Goal: Transaction & Acquisition: Purchase product/service

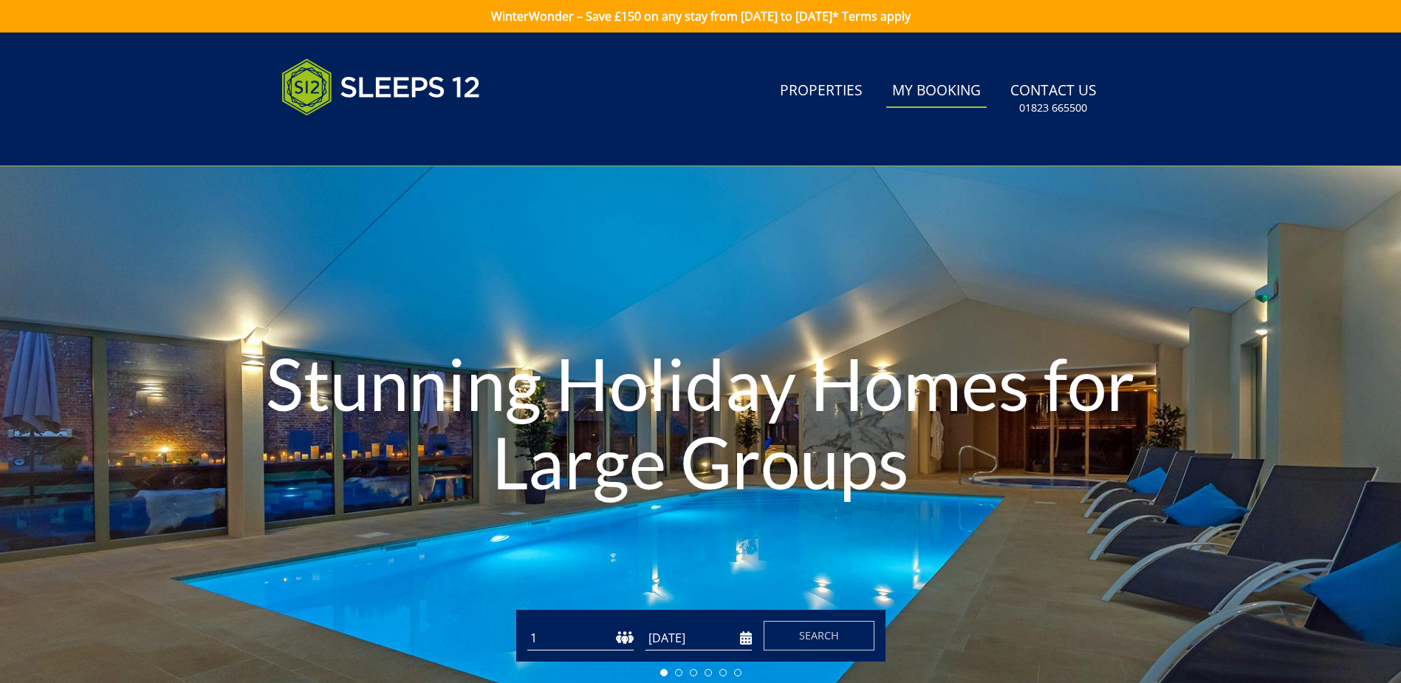
click at [935, 87] on link "My Booking" at bounding box center [936, 91] width 100 height 33
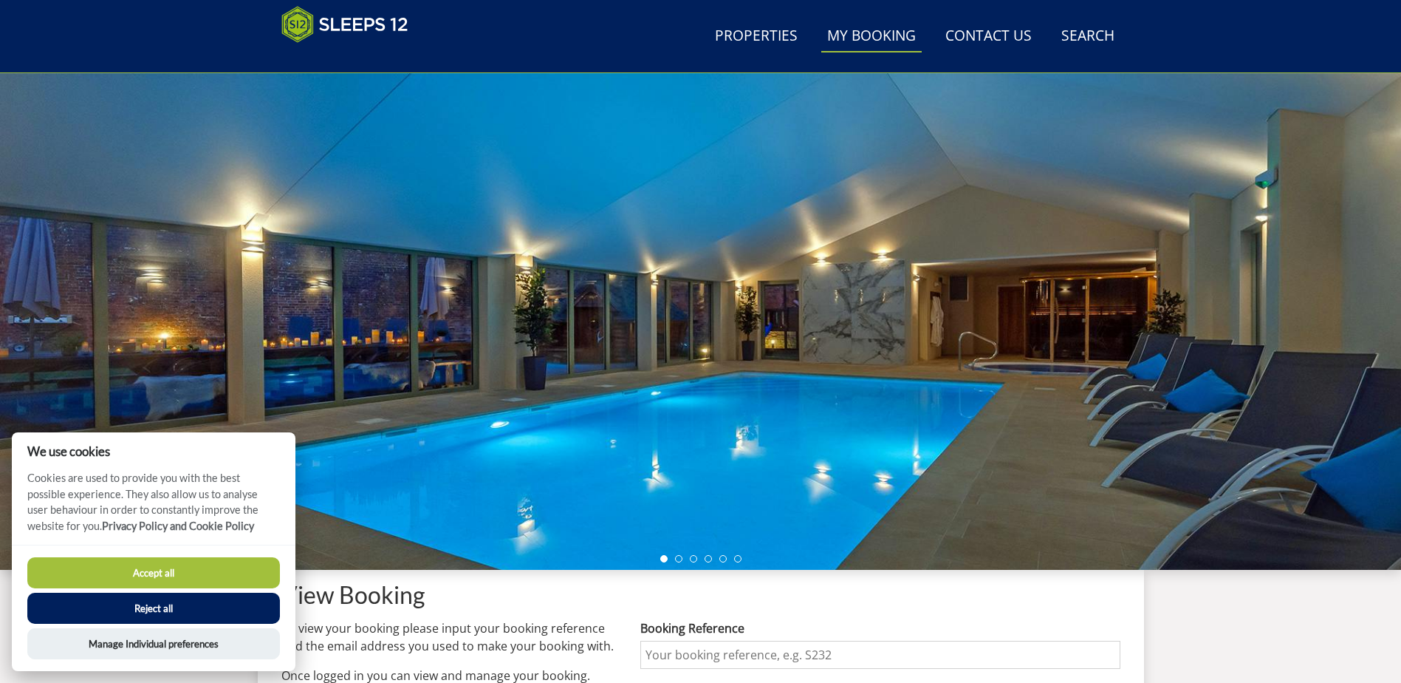
scroll to position [327, 0]
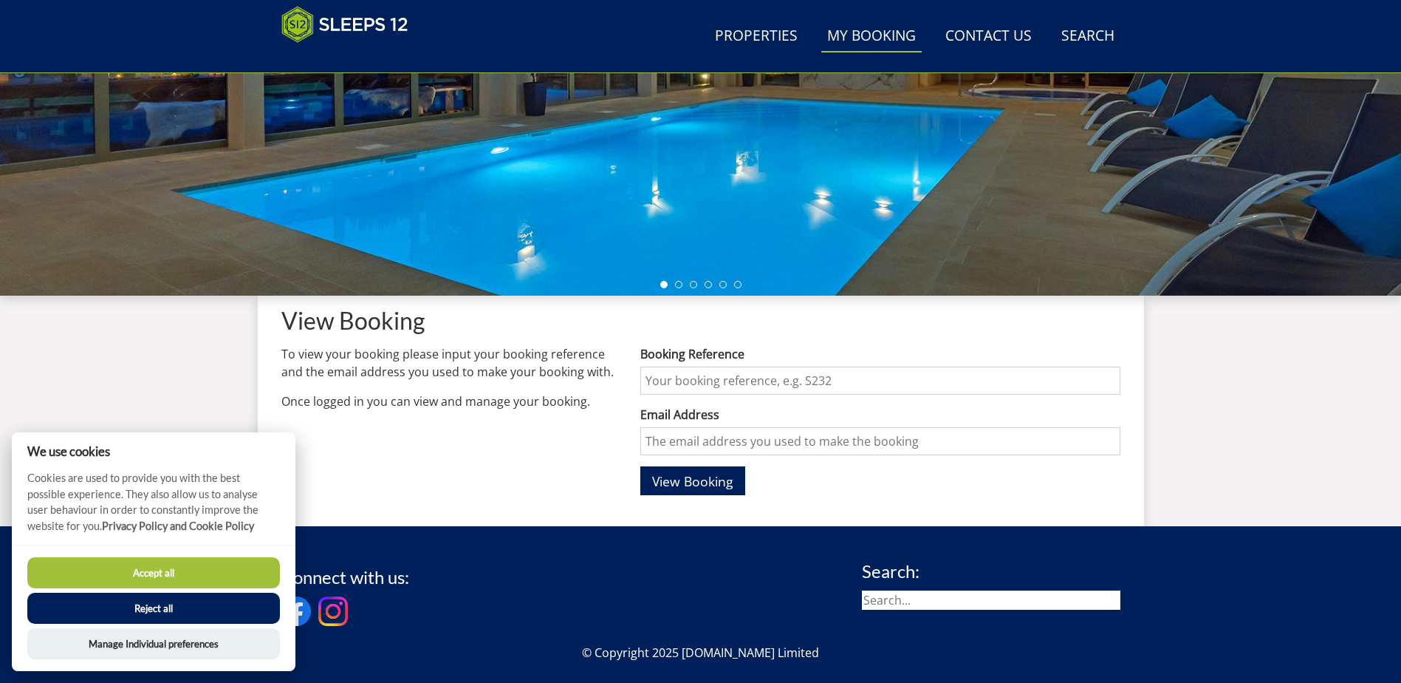
click at [686, 375] on input "Booking Reference" at bounding box center [879, 380] width 479 height 28
type input "s46907"
click at [679, 448] on input "Email Address" at bounding box center [879, 441] width 479 height 28
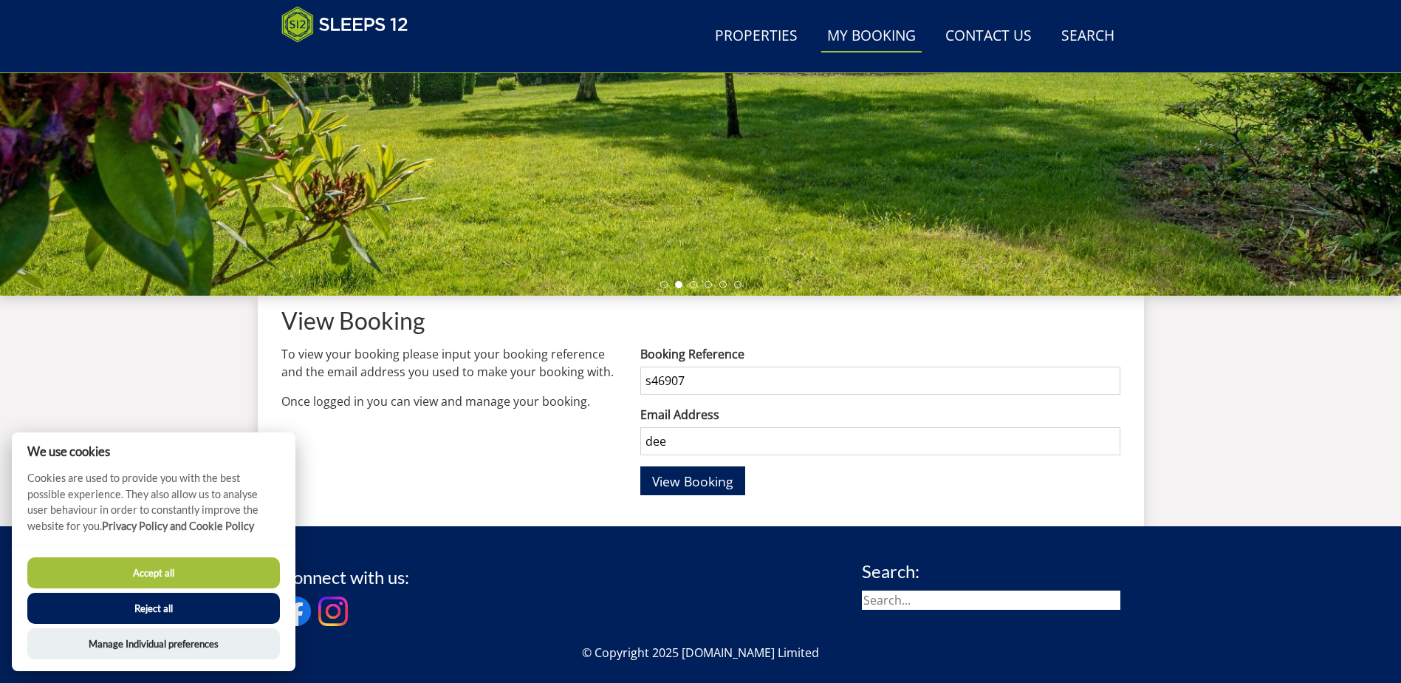
type input "[EMAIL_ADDRESS][DOMAIN_NAME]"
click at [714, 480] on span "View Booking" at bounding box center [692, 481] width 81 height 18
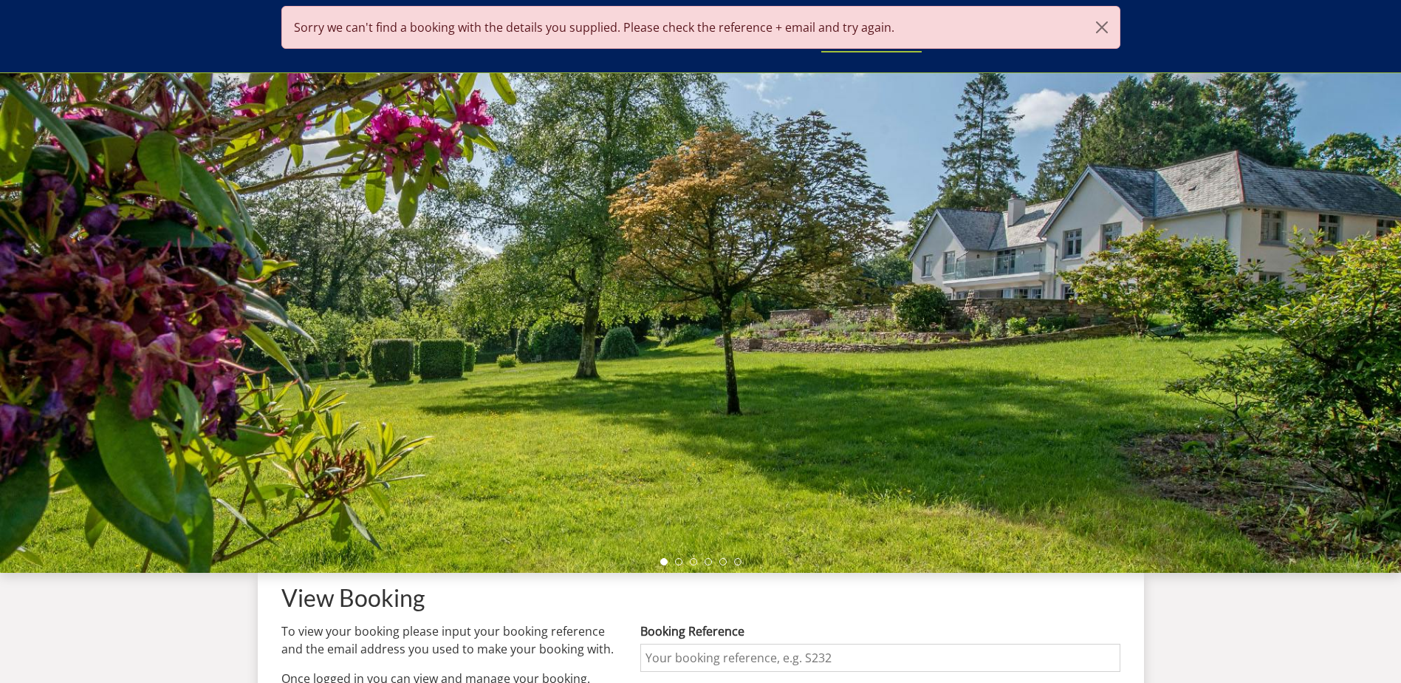
scroll to position [323, 0]
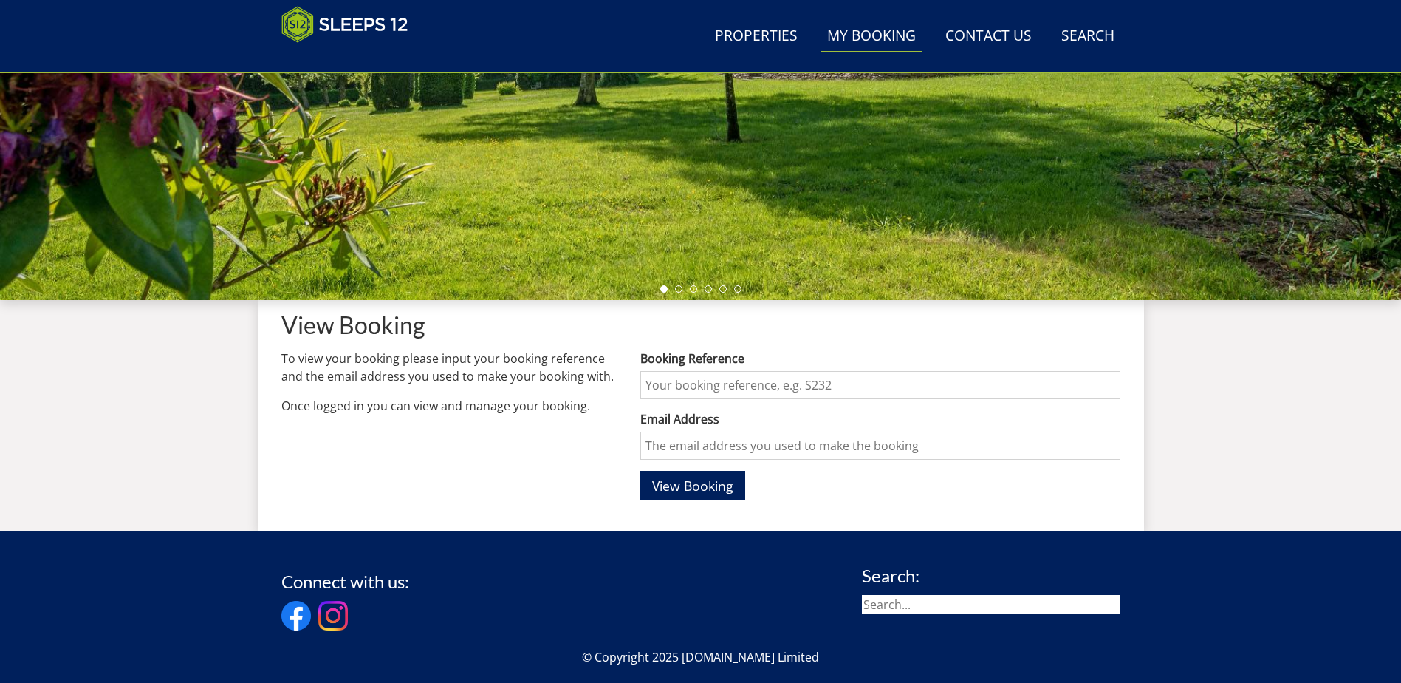
click at [792, 387] on input "Booking Reference" at bounding box center [879, 385] width 479 height 28
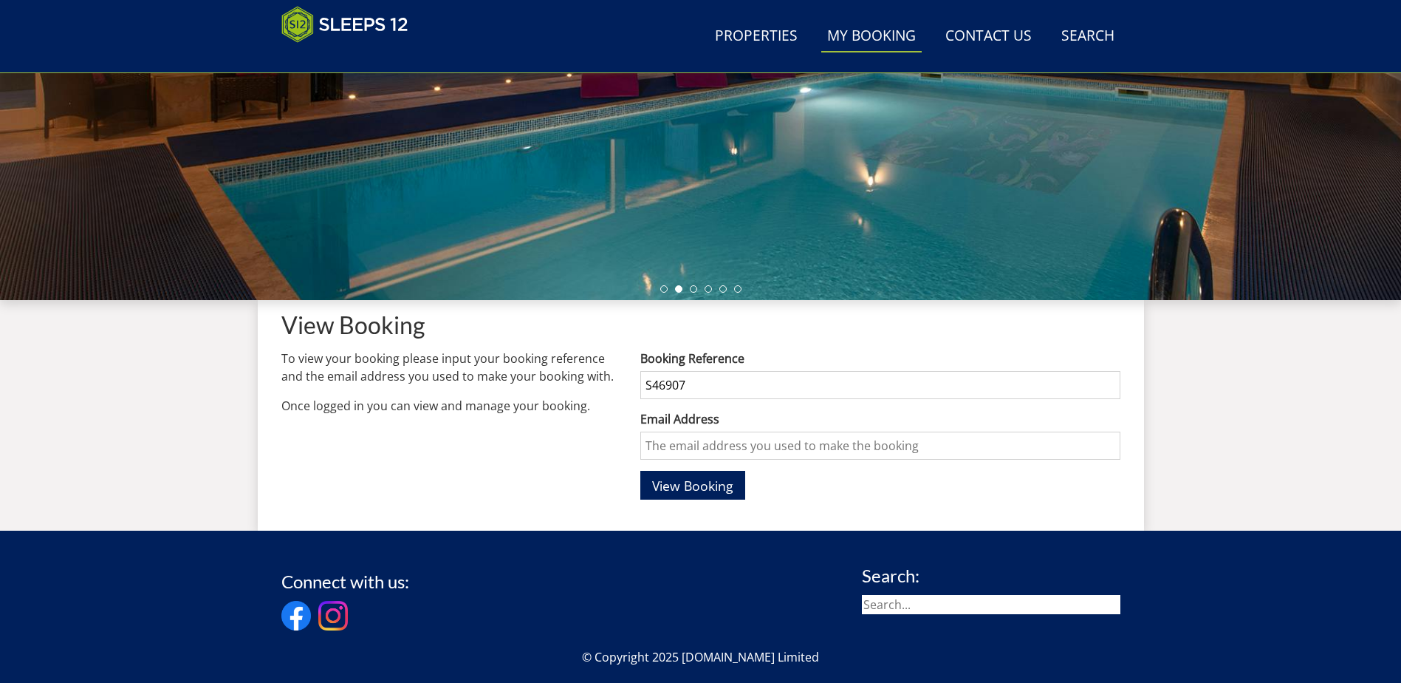
type input "S46907"
click at [660, 450] on input "Email Address" at bounding box center [879, 445] width 479 height 28
type input "[EMAIL_ADDRESS][DOMAIN_NAME]"
click at [726, 484] on span "View Booking" at bounding box center [692, 485] width 81 height 18
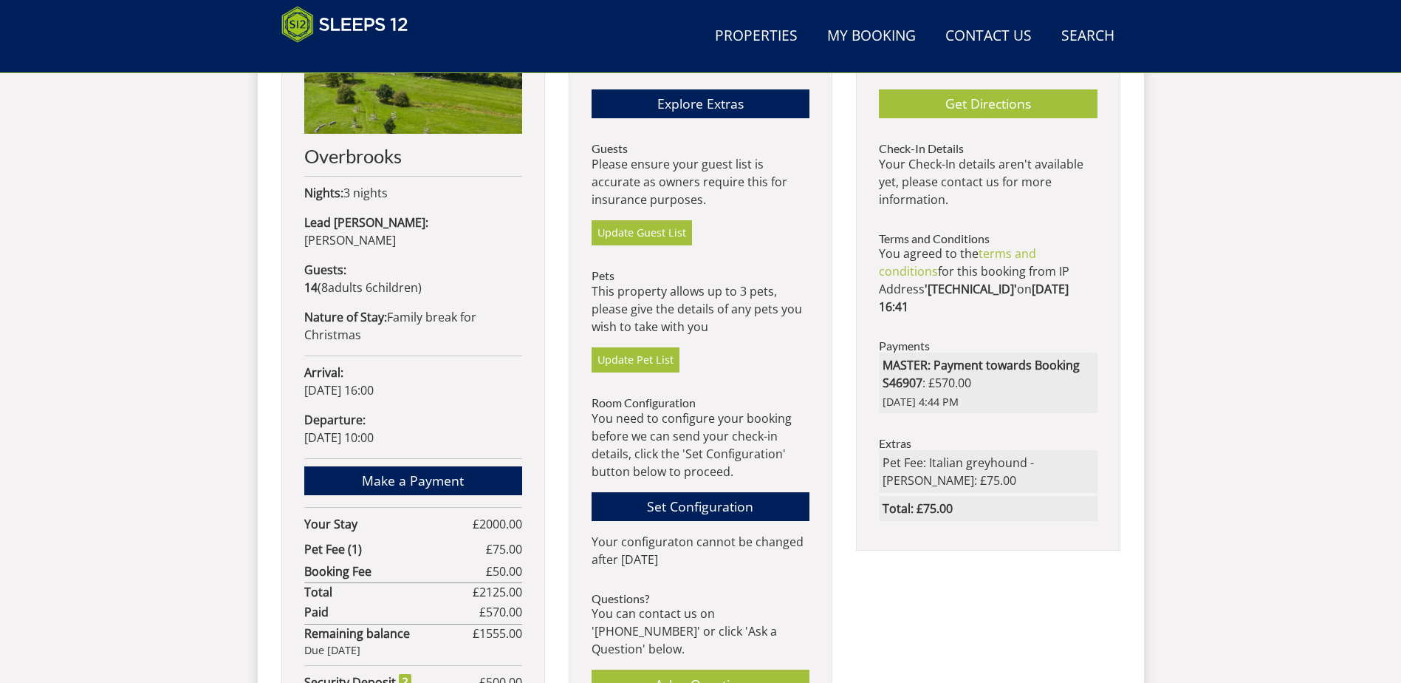
scroll to position [766, 0]
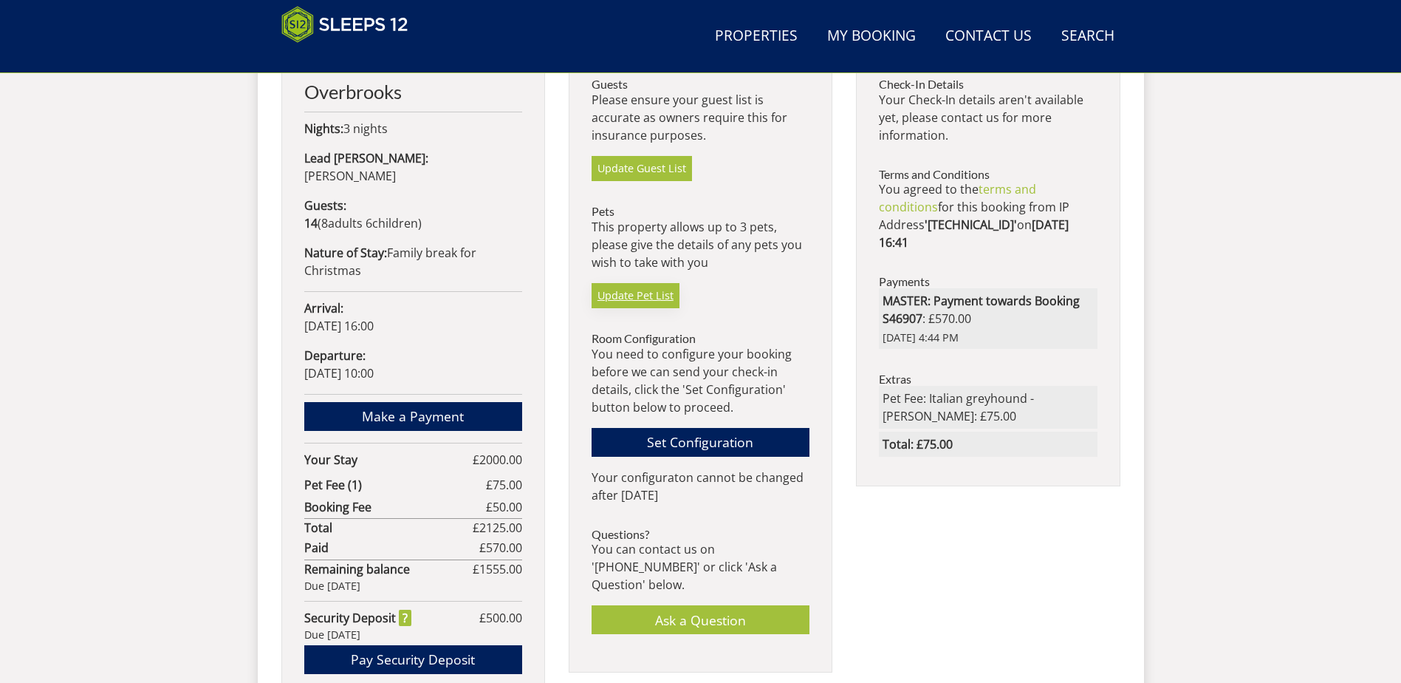
click at [640, 293] on link "Update Pet List" at bounding box center [636, 295] width 88 height 25
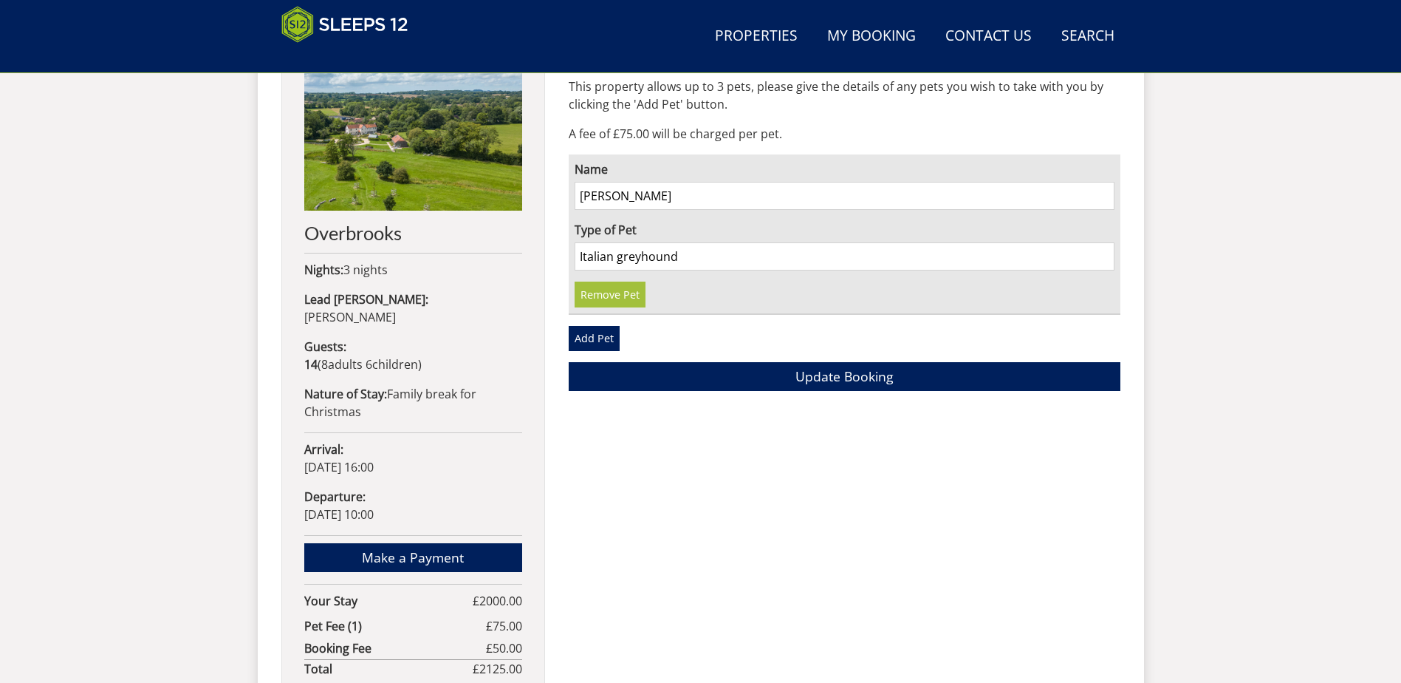
scroll to position [623, 0]
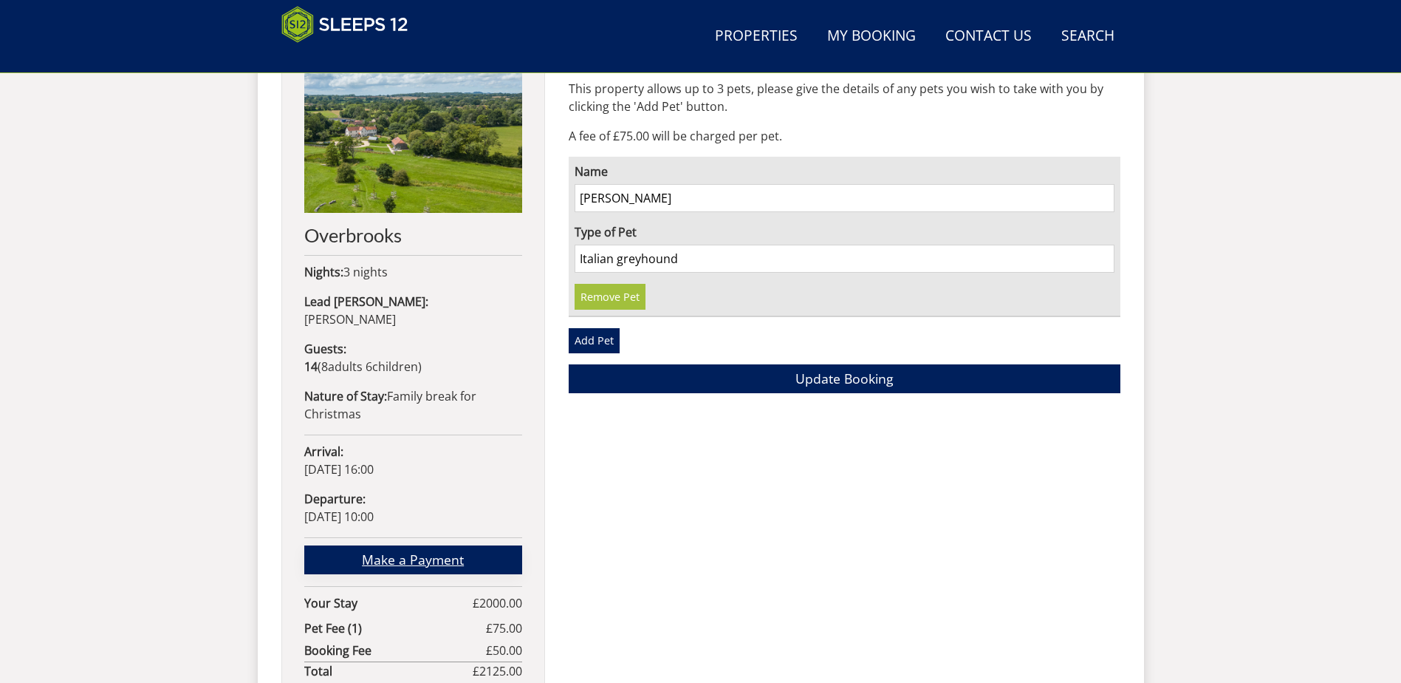
click at [392, 545] on link "Make a Payment" at bounding box center [413, 559] width 218 height 29
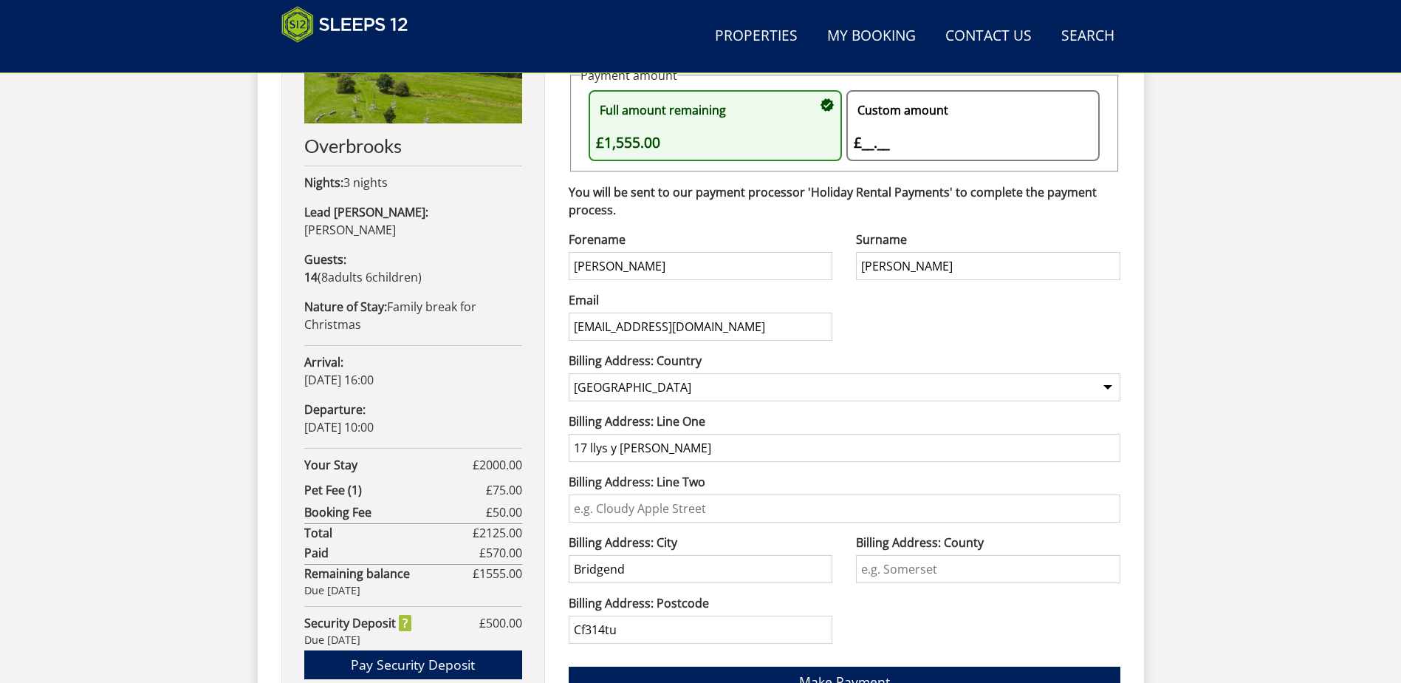
scroll to position [702, 0]
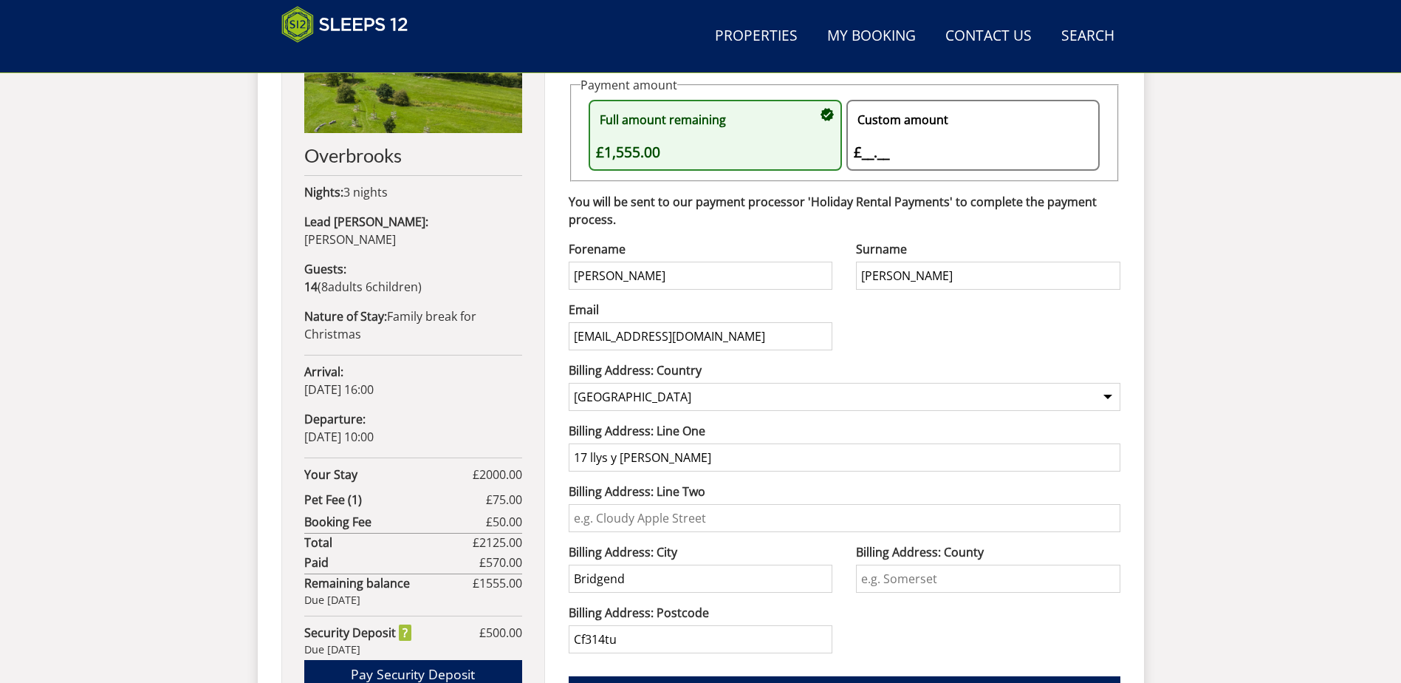
click at [885, 146] on div "Custom amount £__.__ £" at bounding box center [966, 135] width 224 height 56
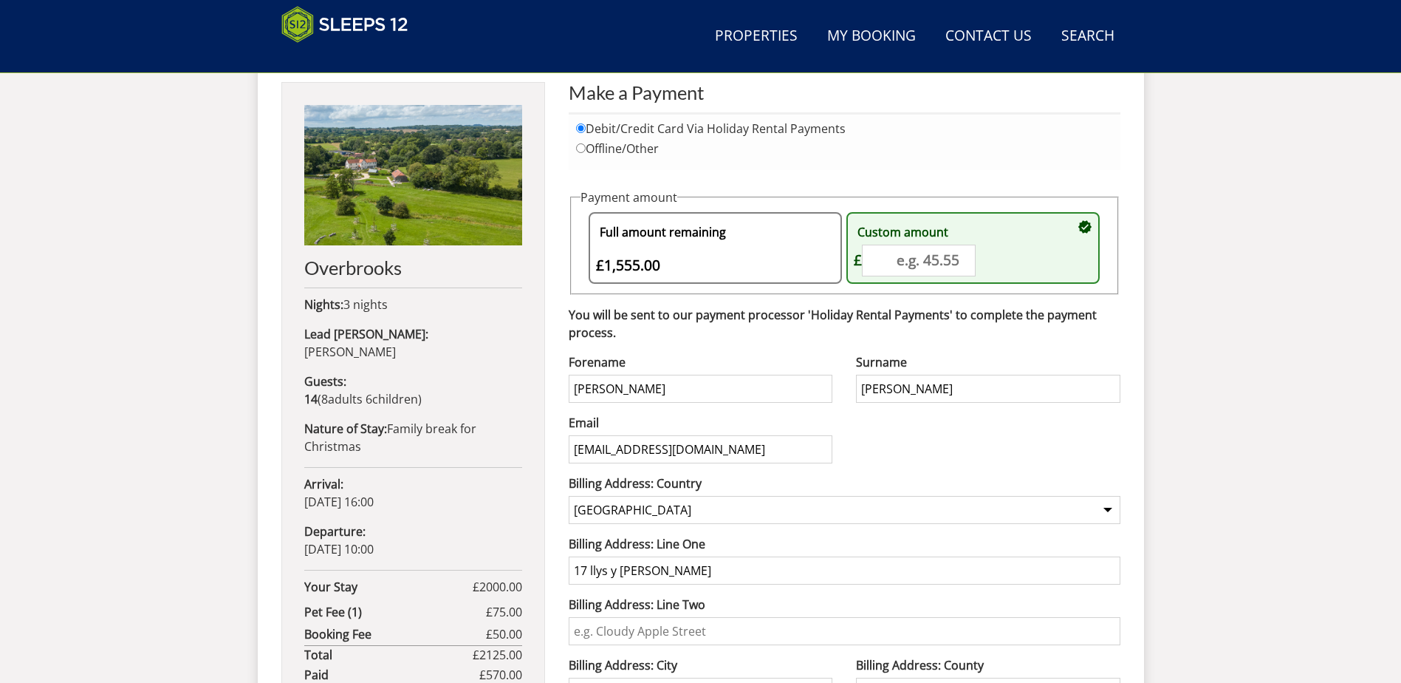
scroll to position [555, 0]
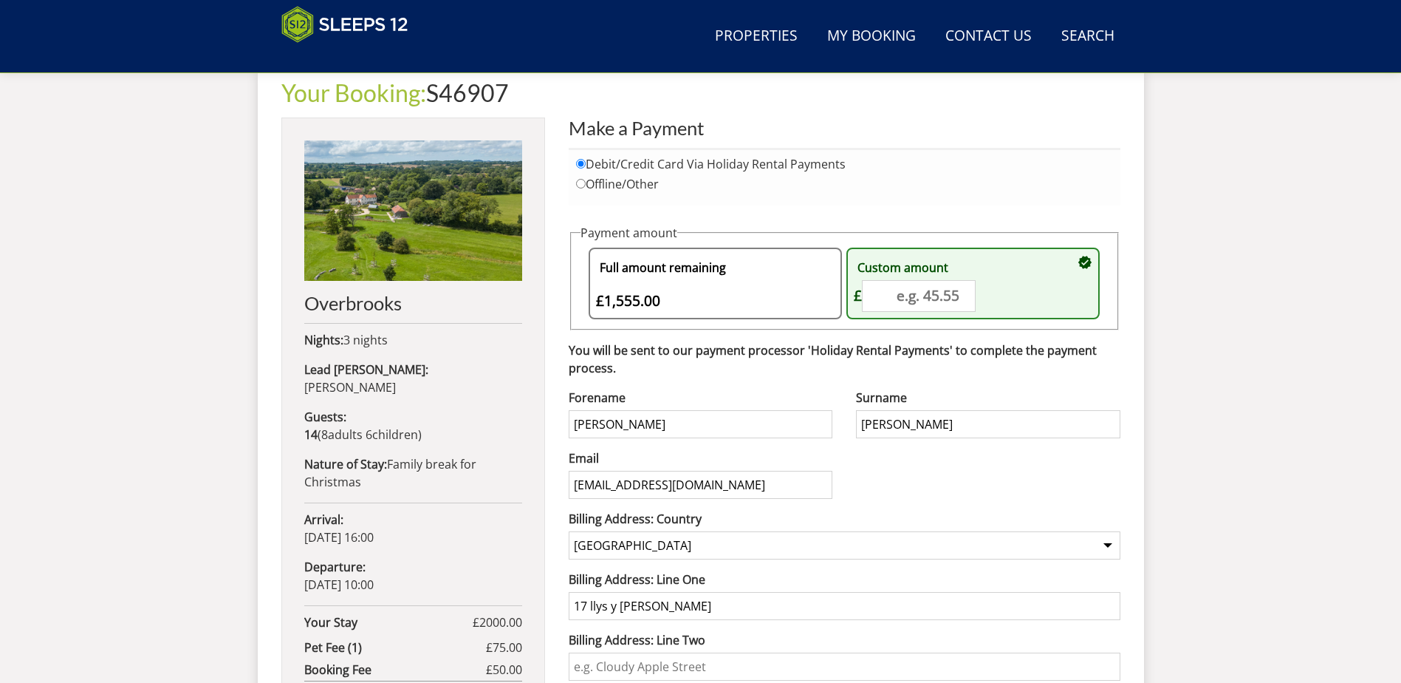
click at [626, 184] on label "Offline/Other" at bounding box center [844, 184] width 537 height 14
click at [586, 184] on input "Offline/Other" at bounding box center [581, 184] width 10 height 10
radio input "true"
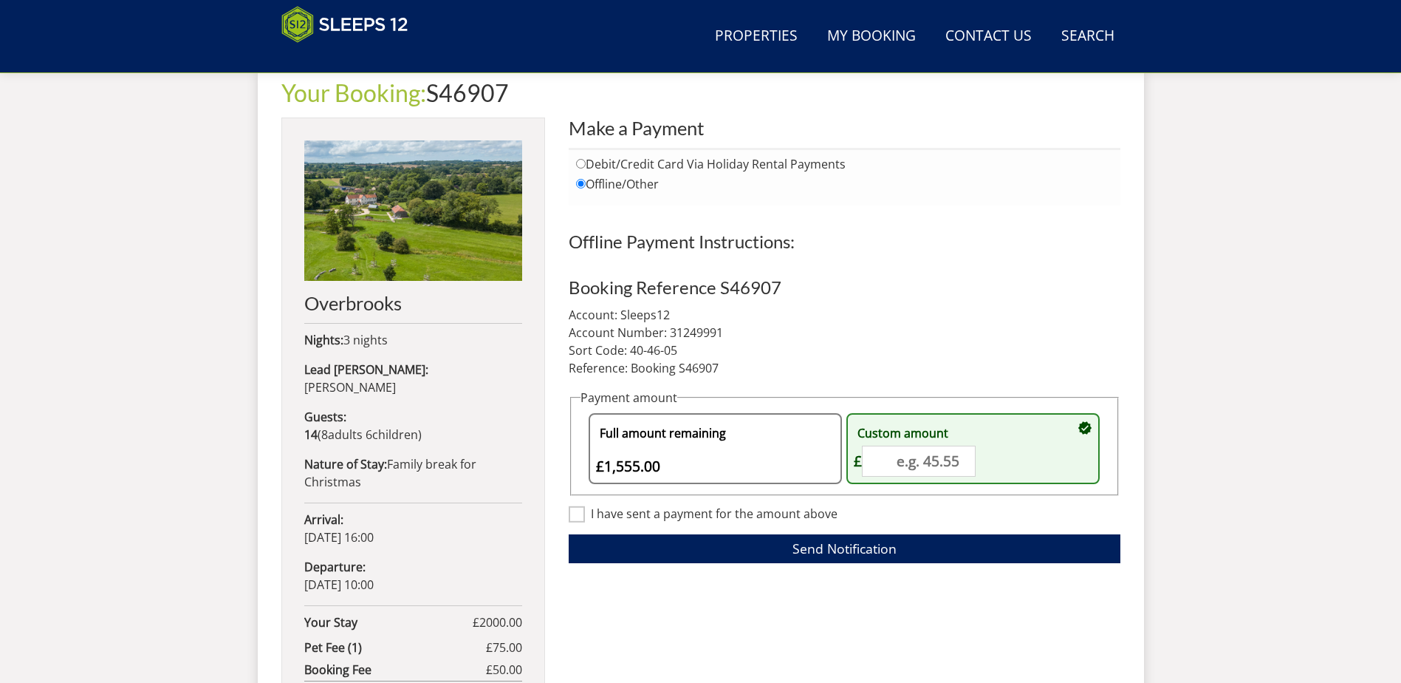
click at [603, 165] on label "Debit/Credit Card Via Holiday Rental Payments" at bounding box center [844, 164] width 537 height 14
click at [586, 165] on input "Debit/Credit Card Via Holiday Rental Payments" at bounding box center [581, 164] width 10 height 10
radio input "true"
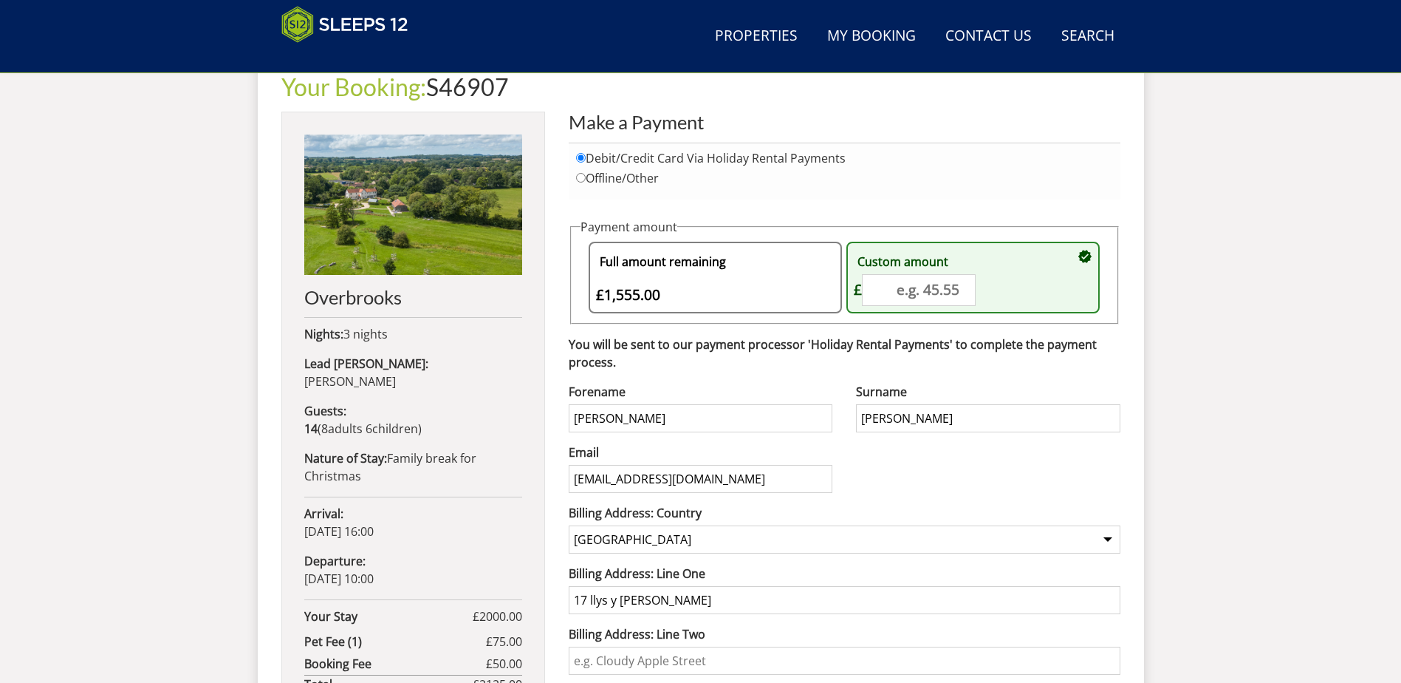
scroll to position [481, 0]
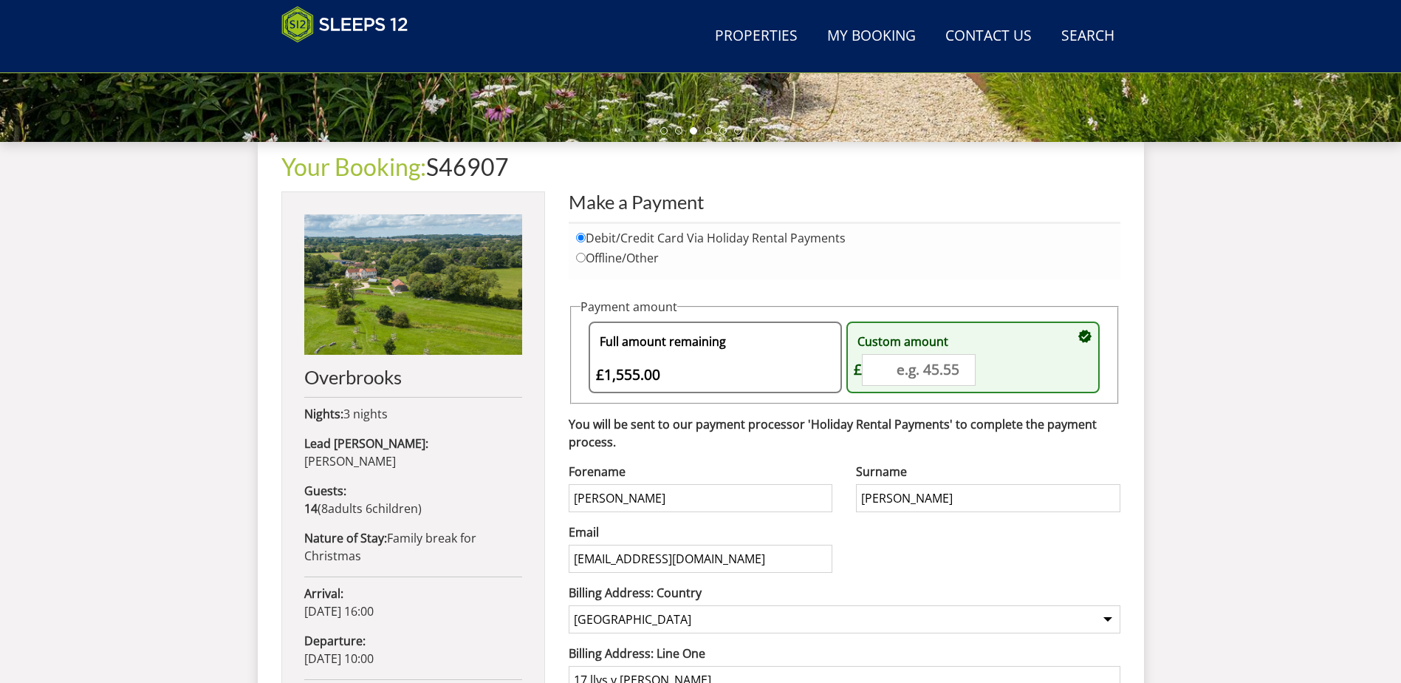
drag, startPoint x: 641, startPoint y: 495, endPoint x: 553, endPoint y: 493, distance: 87.9
click at [553, 493] on div "Your Booking: S46907 [GEOGRAPHIC_DATA] Nights: 3 nights Lead [PERSON_NAME]: [PE…" at bounding box center [700, 558] width 839 height 832
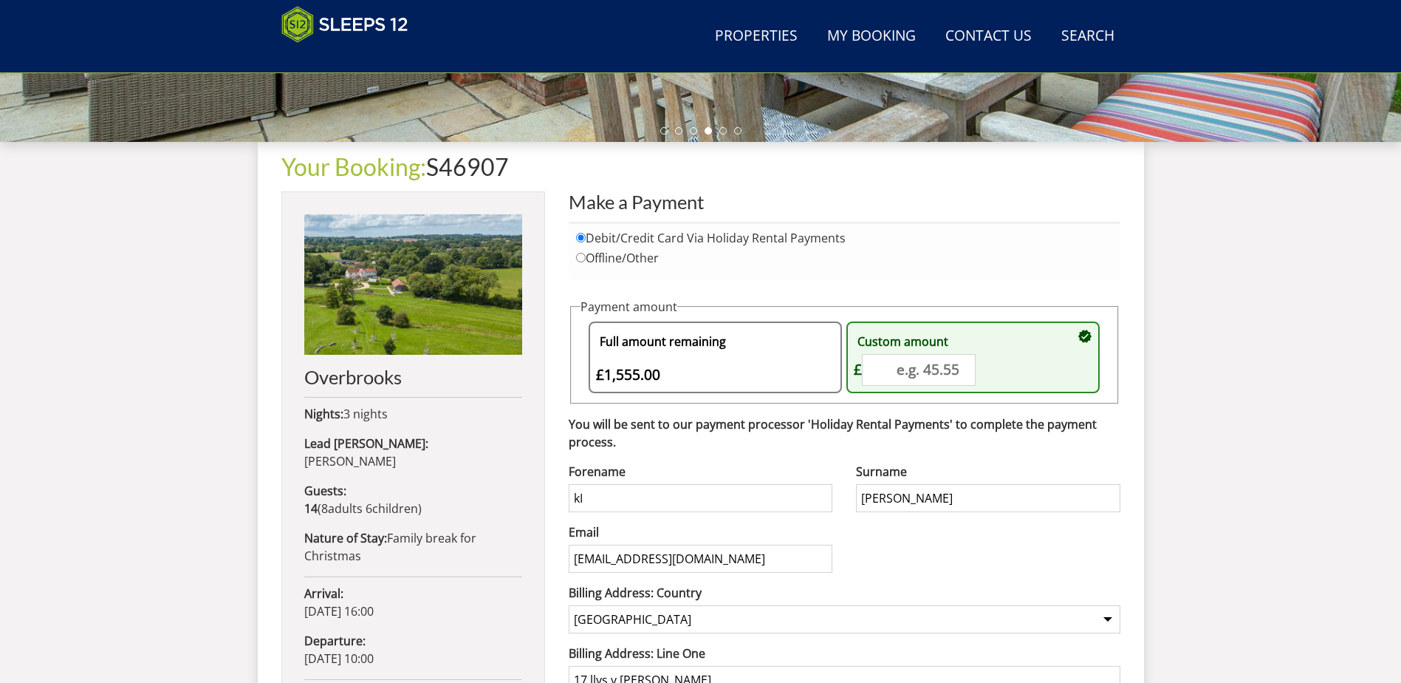
type input "k"
type input "Kirsty"
drag, startPoint x: 911, startPoint y: 501, endPoint x: 791, endPoint y: 499, distance: 119.7
click at [791, 499] on div "Forename Kirsty Surname [PERSON_NAME] Email [EMAIL_ADDRESS][DOMAIN_NAME] Phone …" at bounding box center [845, 674] width 552 height 424
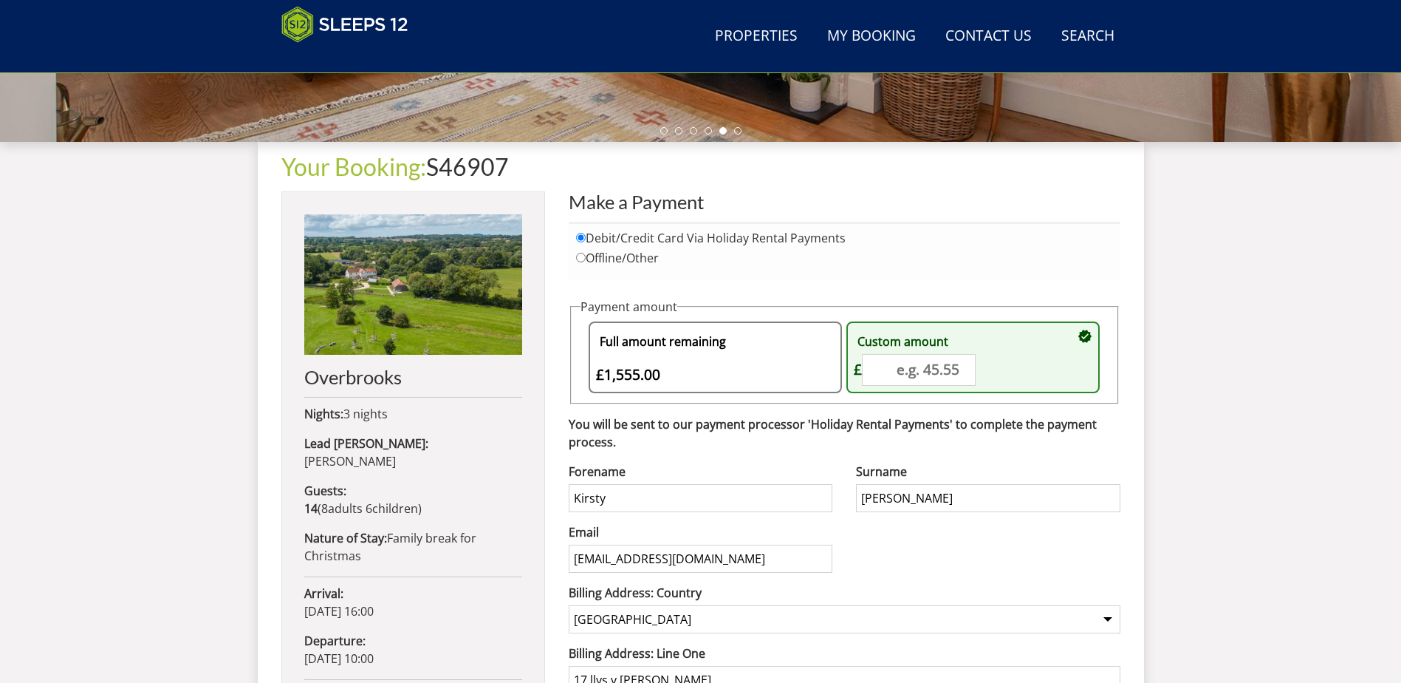
type input "[PERSON_NAME]"
drag, startPoint x: 753, startPoint y: 555, endPoint x: 527, endPoint y: 556, distance: 226.8
click at [527, 556] on div "Your Booking: S46907 [GEOGRAPHIC_DATA] Nights: 3 nights Lead [PERSON_NAME]: [PE…" at bounding box center [700, 558] width 839 height 832
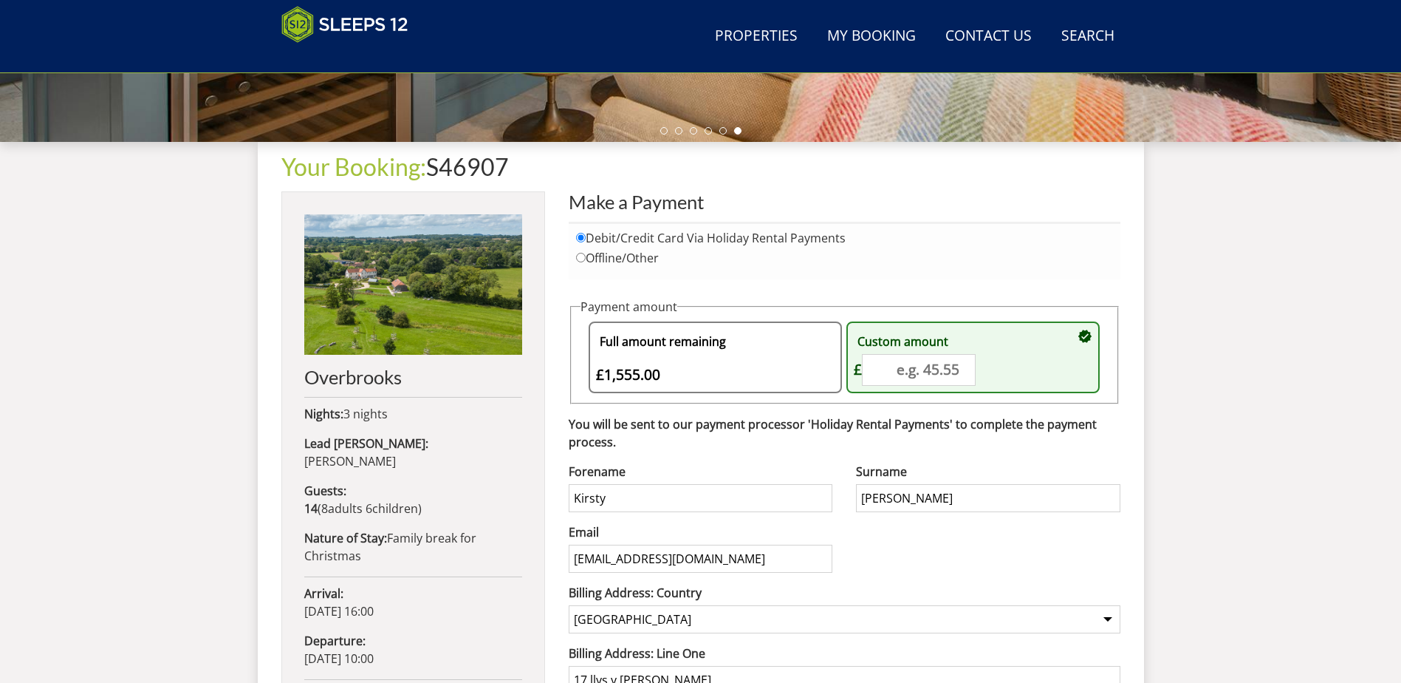
type input "[EMAIL_ADDRESS][DOMAIN_NAME]"
click at [880, 557] on div "Forename Kirsty Surname [PERSON_NAME] Email [EMAIL_ADDRESS][DOMAIN_NAME] Phone …" at bounding box center [845, 674] width 552 height 424
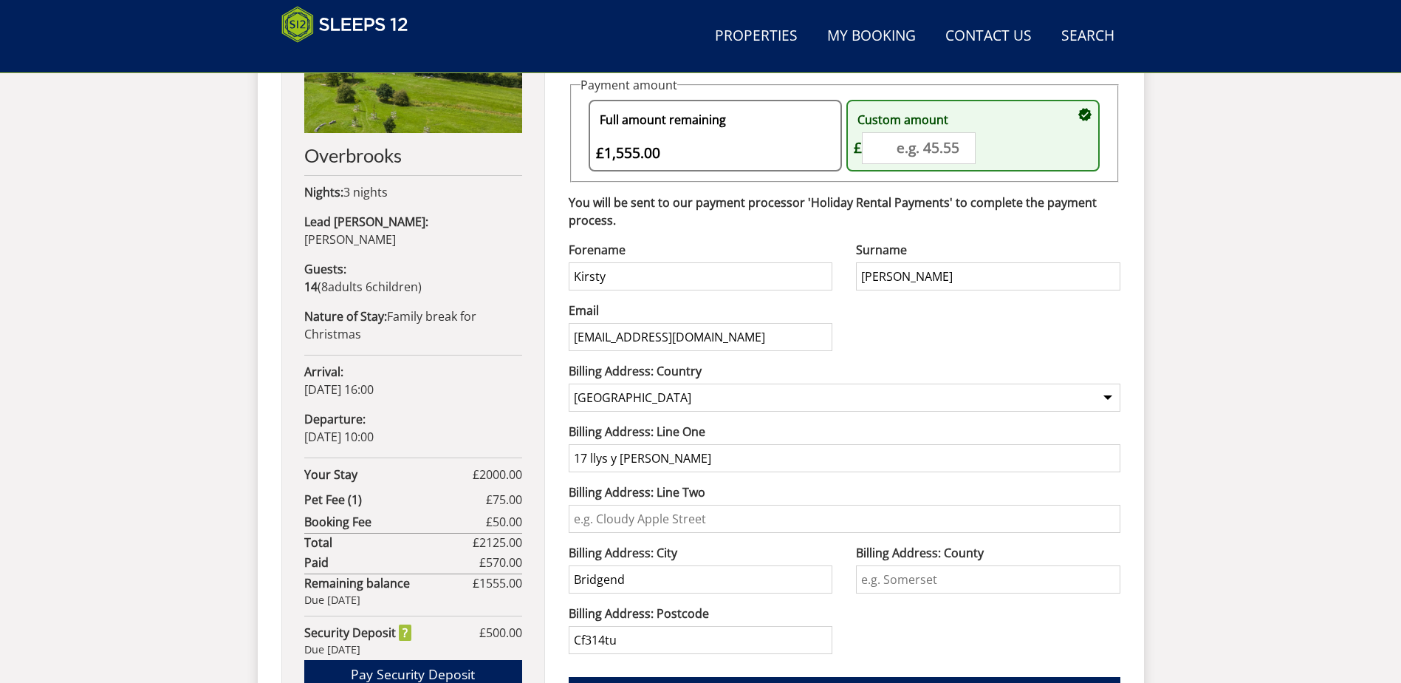
drag, startPoint x: 678, startPoint y: 456, endPoint x: 505, endPoint y: 458, distance: 172.9
click at [505, 458] on div "Your Booking: S46907 [GEOGRAPHIC_DATA] Nights: 3 nights Lead [PERSON_NAME]: [PE…" at bounding box center [700, 336] width 839 height 832
type input "13"
type input "Llys Y wennol"
type input "09"
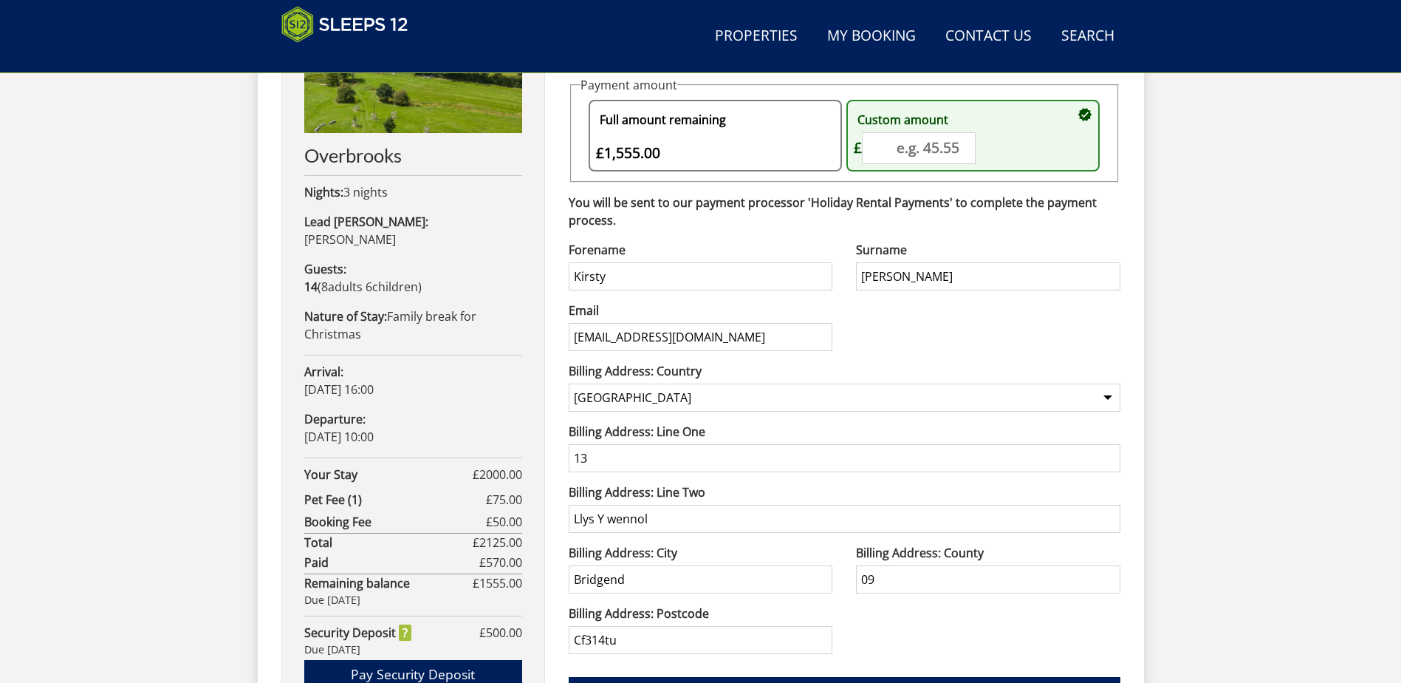
type input "13"
click at [908, 579] on input "09" at bounding box center [988, 579] width 264 height 28
type input "0"
click at [892, 629] on div "Forename Kirsty Surname [PERSON_NAME] Email [EMAIL_ADDRESS][DOMAIN_NAME] Phone …" at bounding box center [845, 453] width 552 height 424
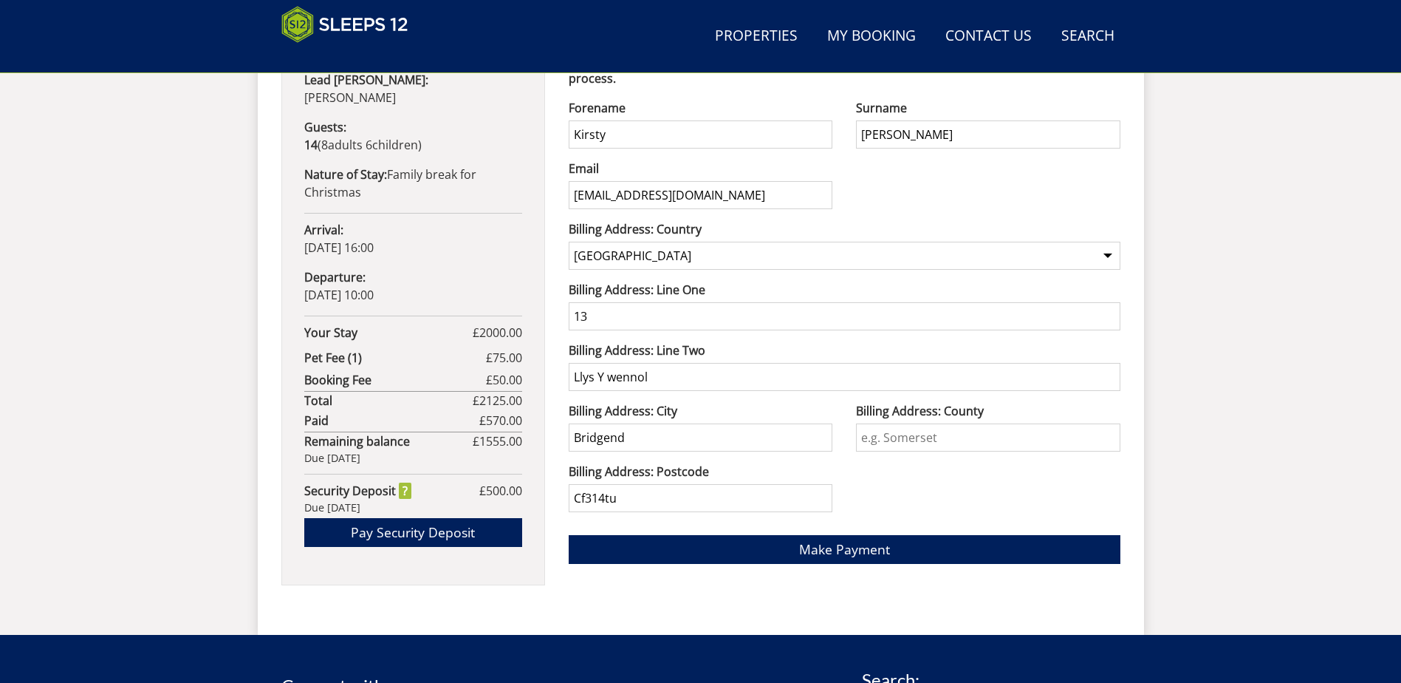
scroll to position [850, 0]
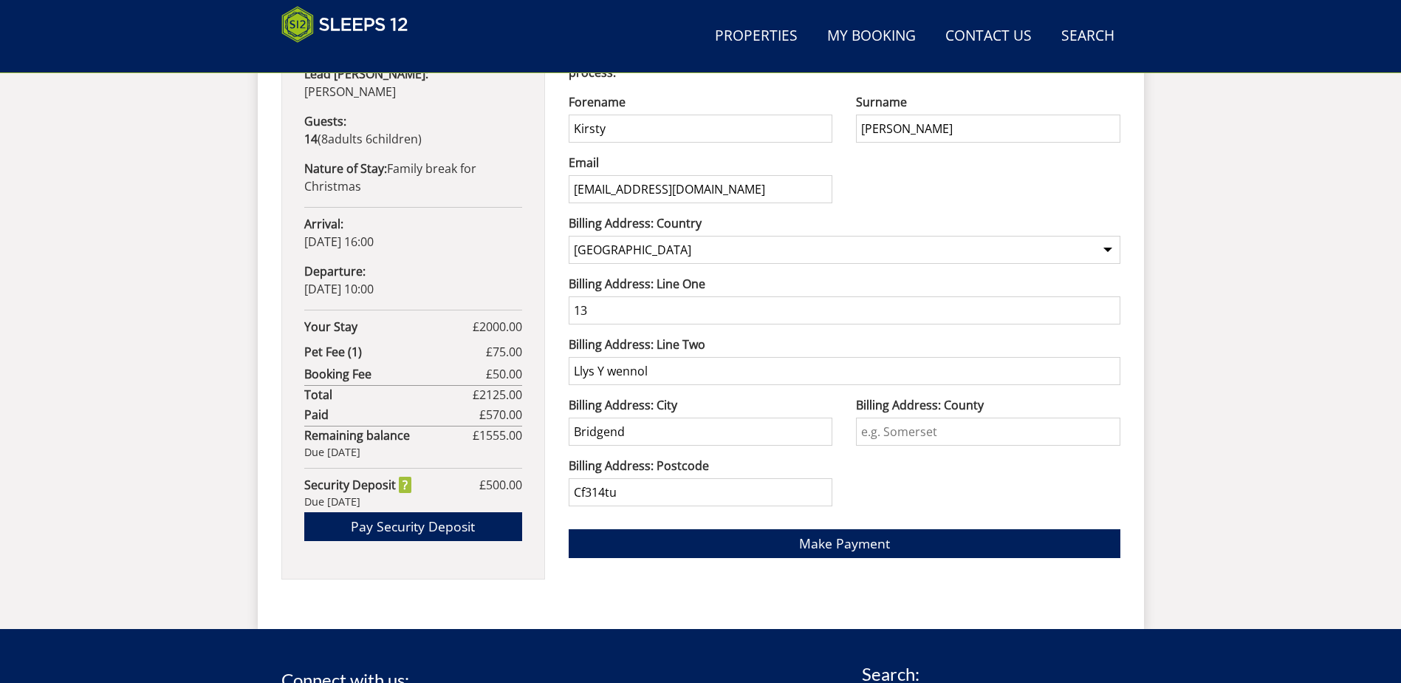
drag, startPoint x: 666, startPoint y: 493, endPoint x: 524, endPoint y: 496, distance: 142.6
click at [524, 496] on div "Your Booking: S46907 [GEOGRAPHIC_DATA] Nights: 3 nights Lead [PERSON_NAME]: [PE…" at bounding box center [700, 188] width 839 height 832
type input "CF35 6FD"
click at [917, 485] on div "Forename Kirsty Surname [PERSON_NAME] Email [EMAIL_ADDRESS][DOMAIN_NAME] Phone …" at bounding box center [845, 305] width 552 height 424
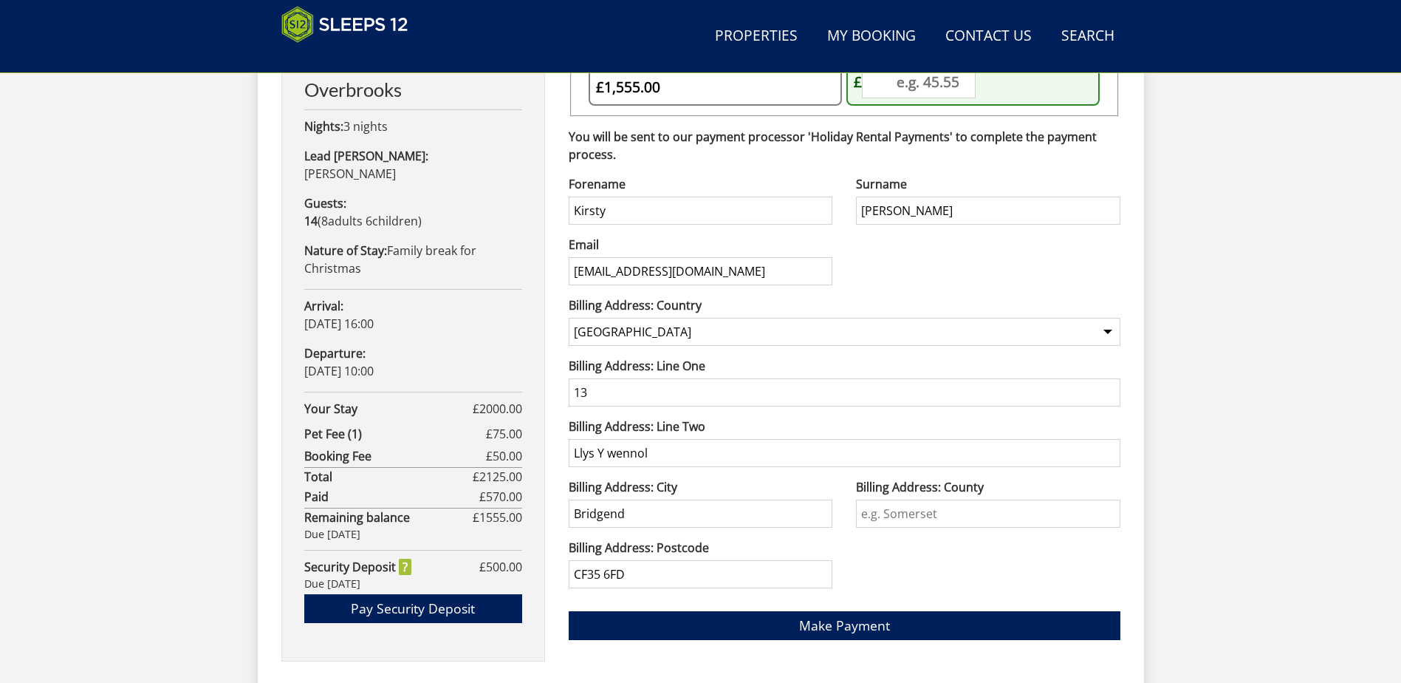
scroll to position [702, 0]
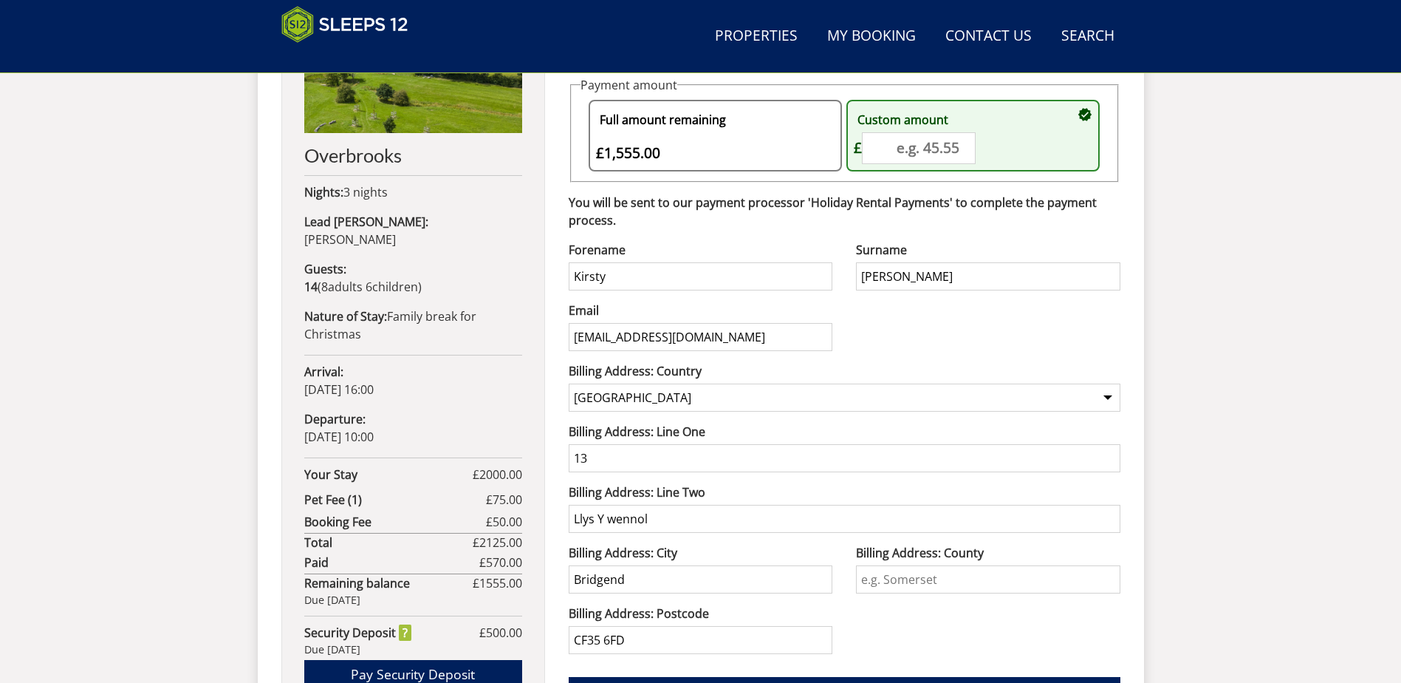
click at [639, 458] on input "13" at bounding box center [845, 458] width 552 height 28
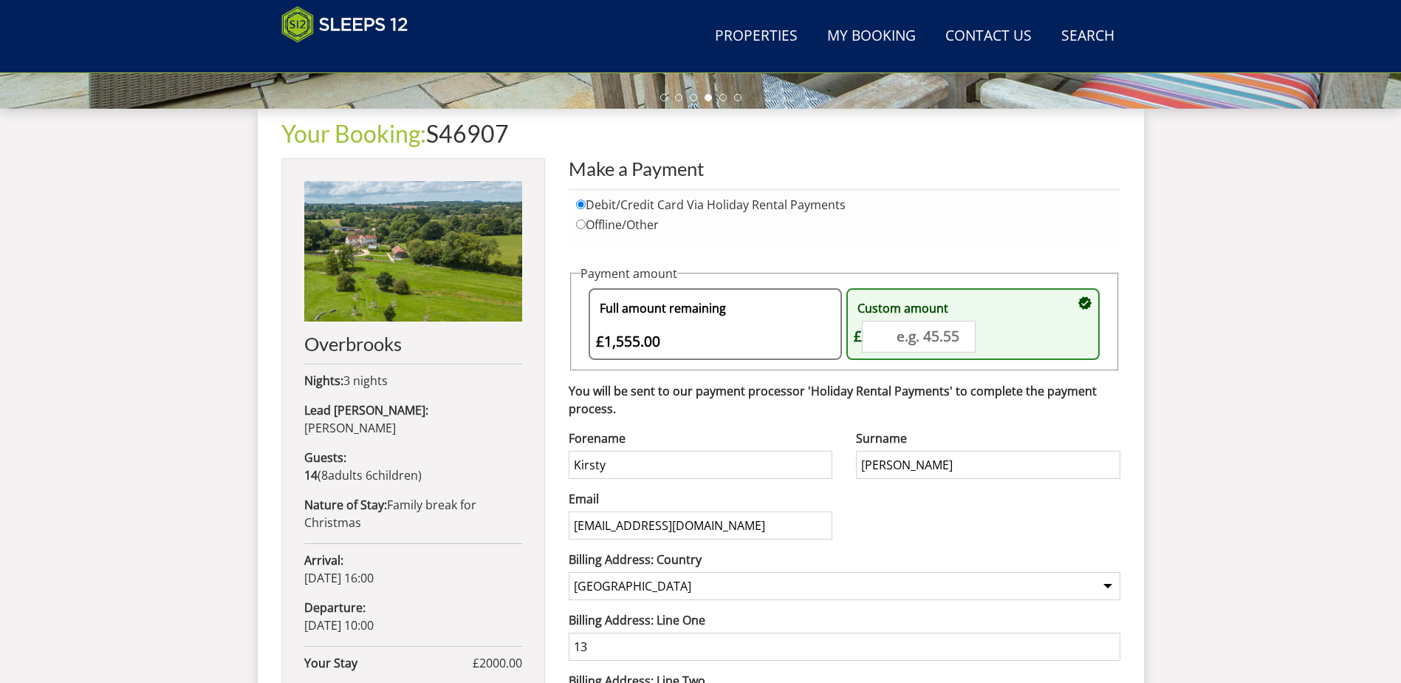
scroll to position [481, 0]
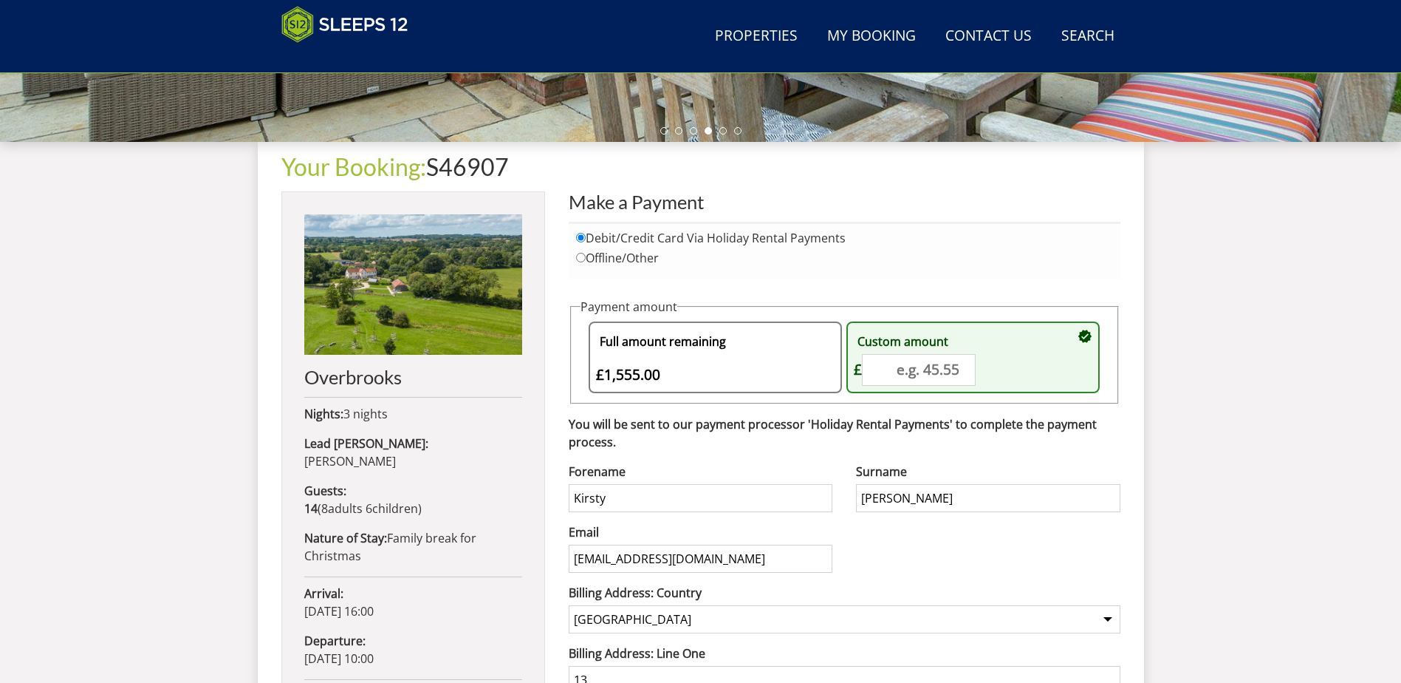
click at [917, 363] on div "Custom amount £__.__ £" at bounding box center [966, 357] width 224 height 56
click at [728, 371] on div "Full amount remaining £1,555.00" at bounding box center [708, 357] width 224 height 56
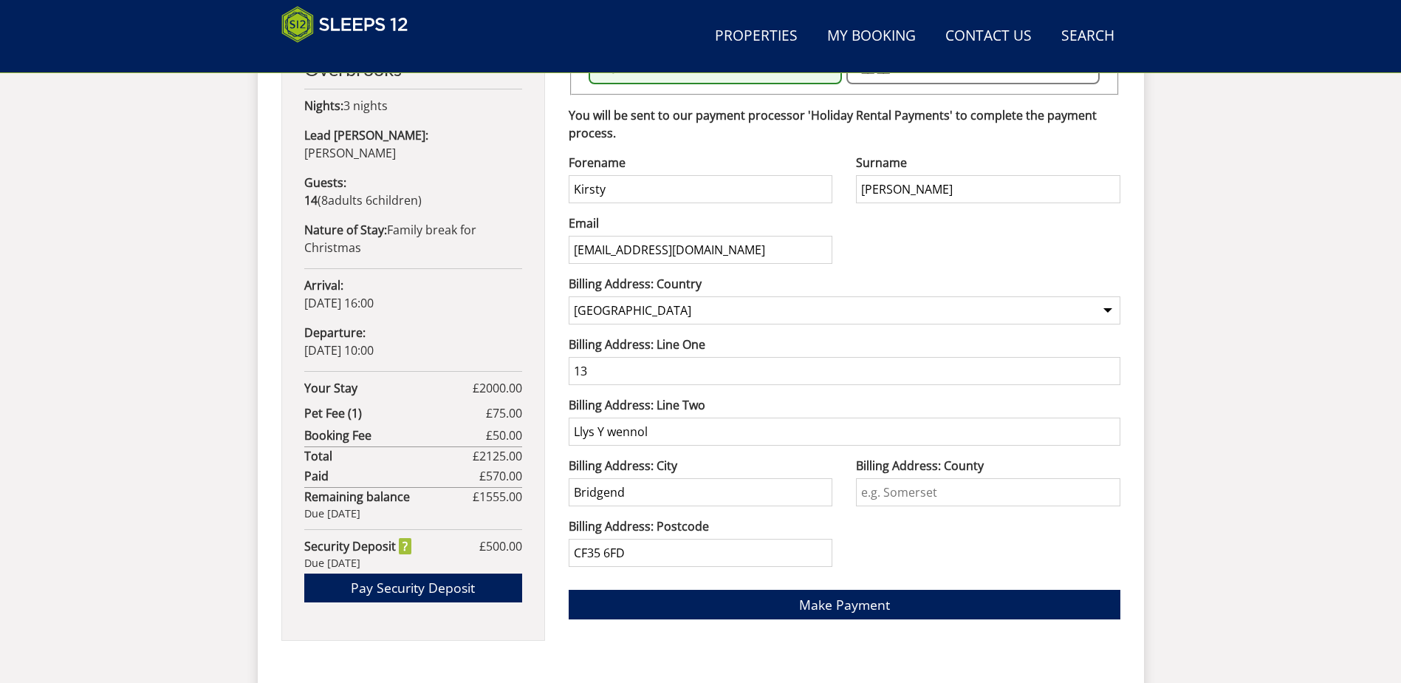
scroll to position [924, 0]
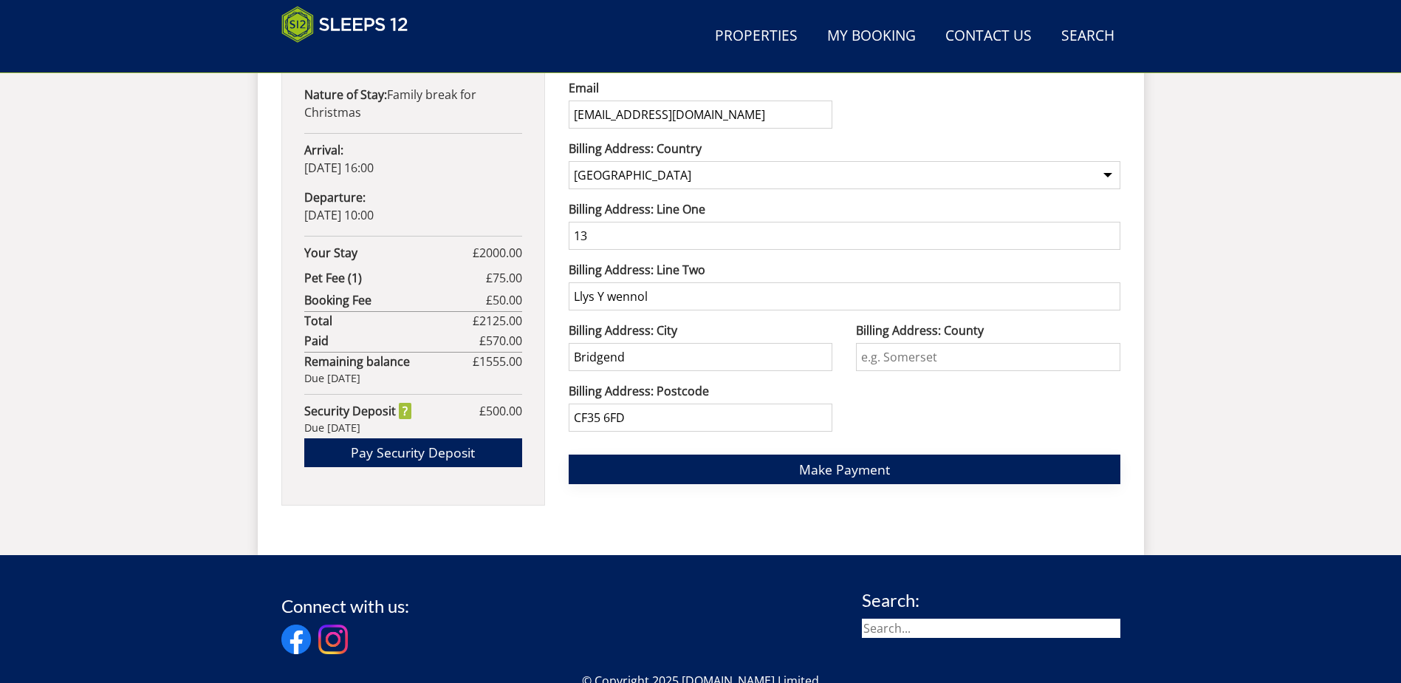
click at [807, 466] on span "Make Payment" at bounding box center [844, 469] width 91 height 18
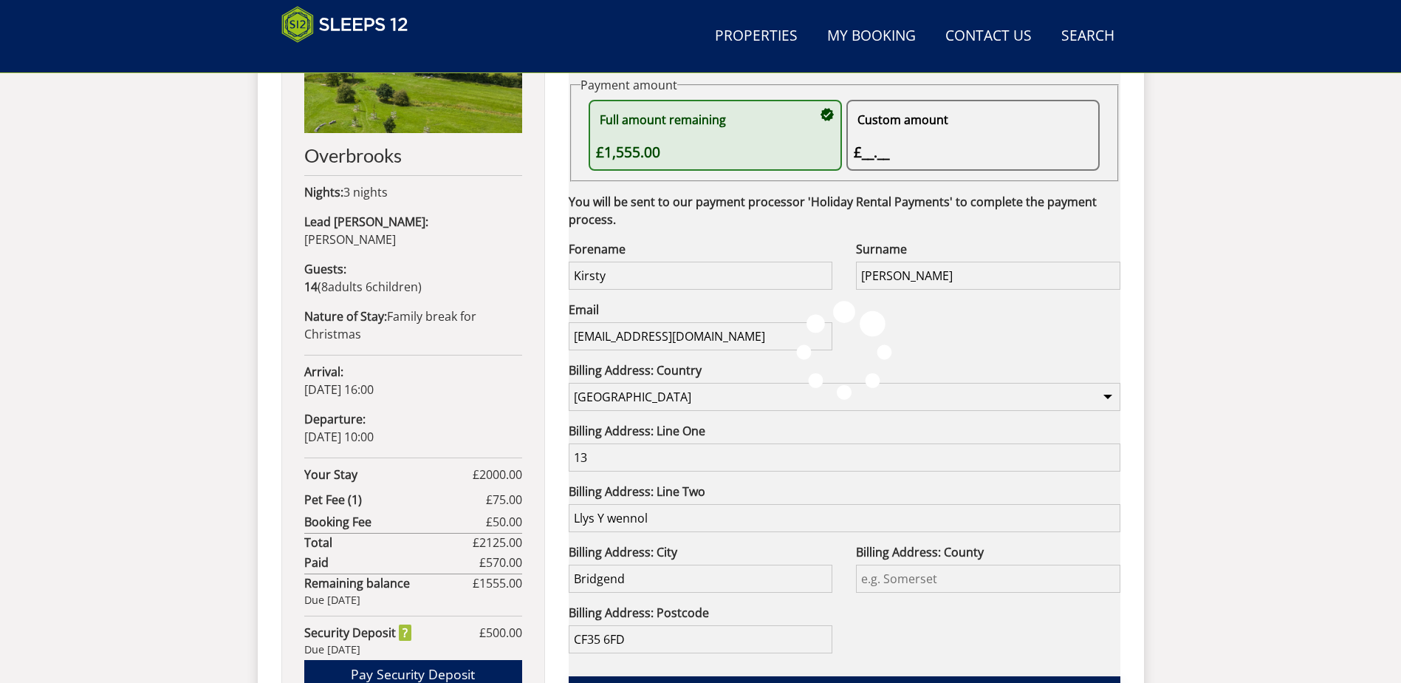
scroll to position [653, 0]
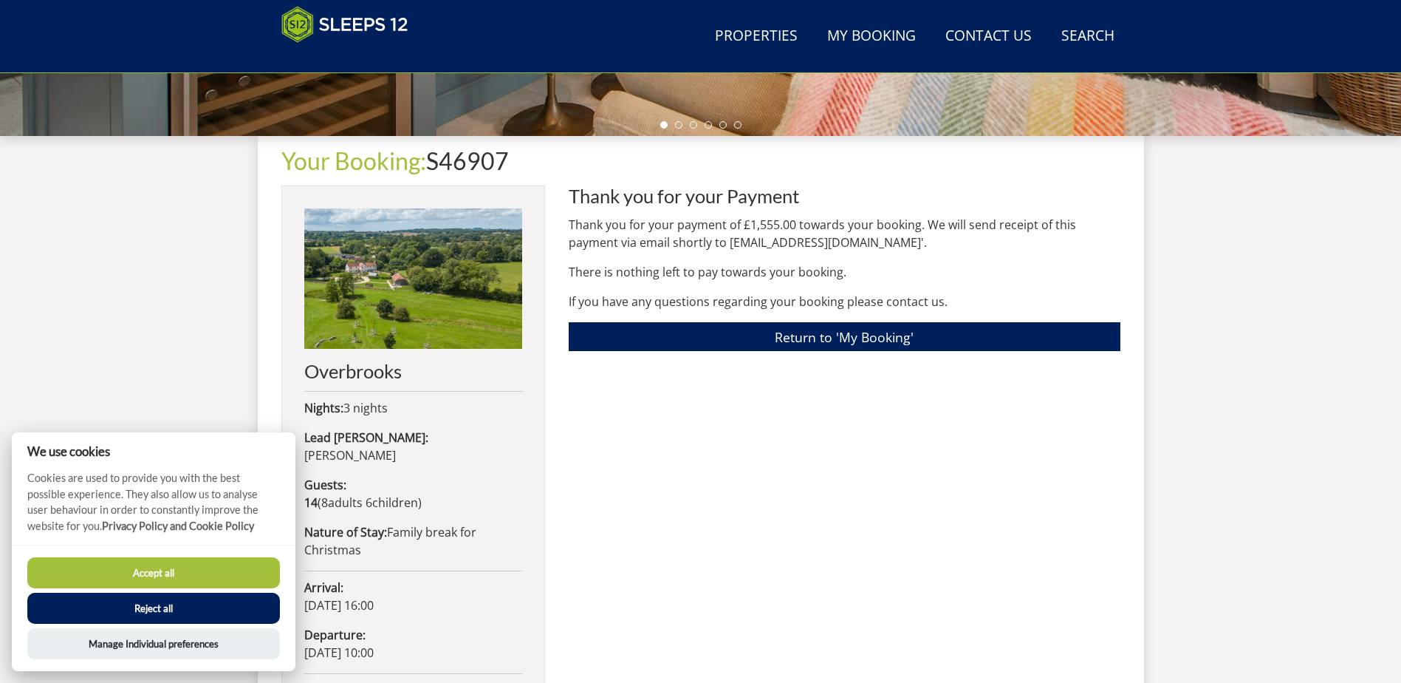
scroll to position [456, 0]
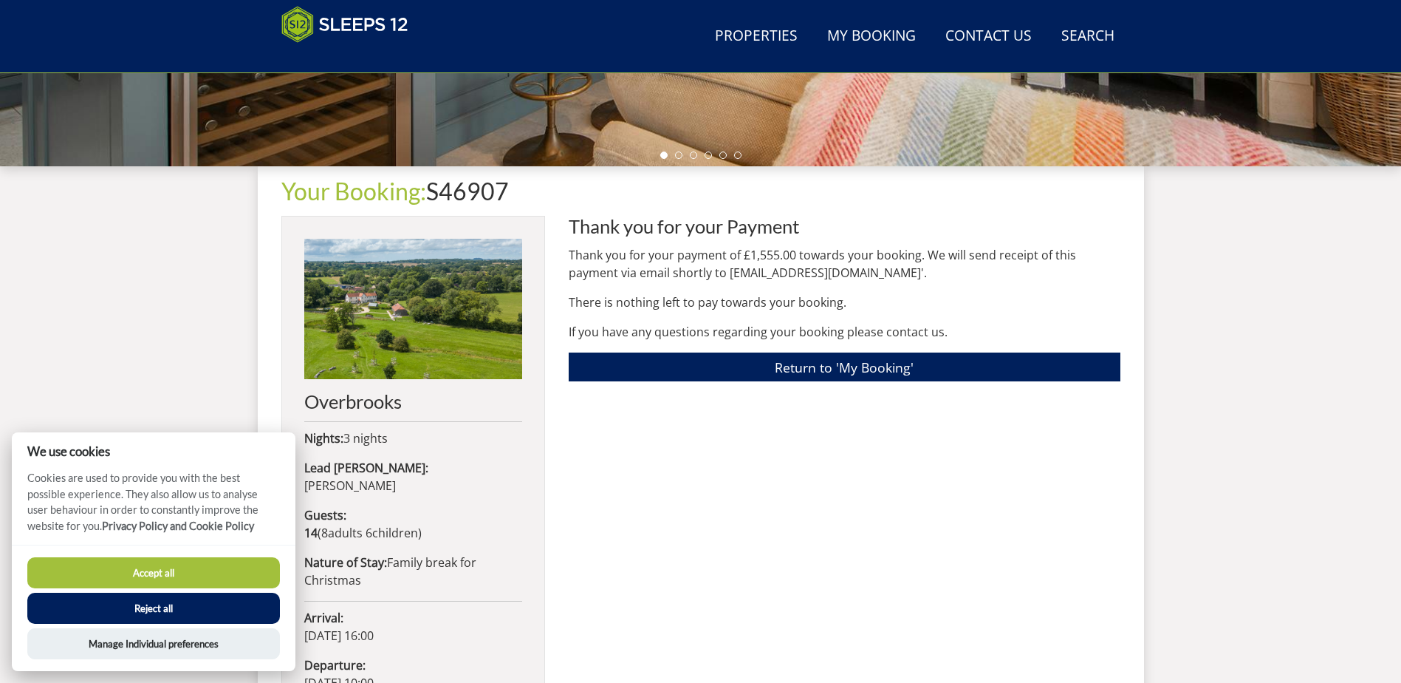
click at [821, 490] on div "Thank you for your Payment Thank you for your payment of £1,555.00 towards your…" at bounding box center [845, 597] width 552 height 762
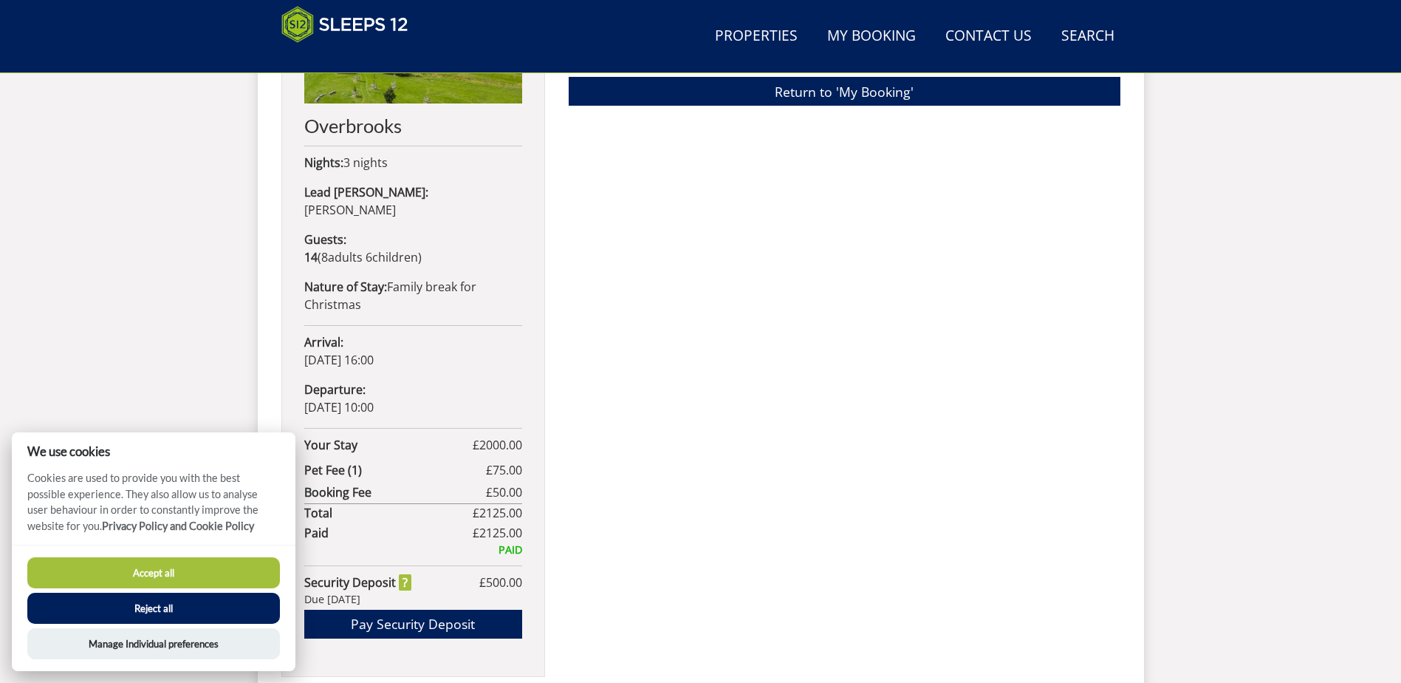
scroll to position [604, 0]
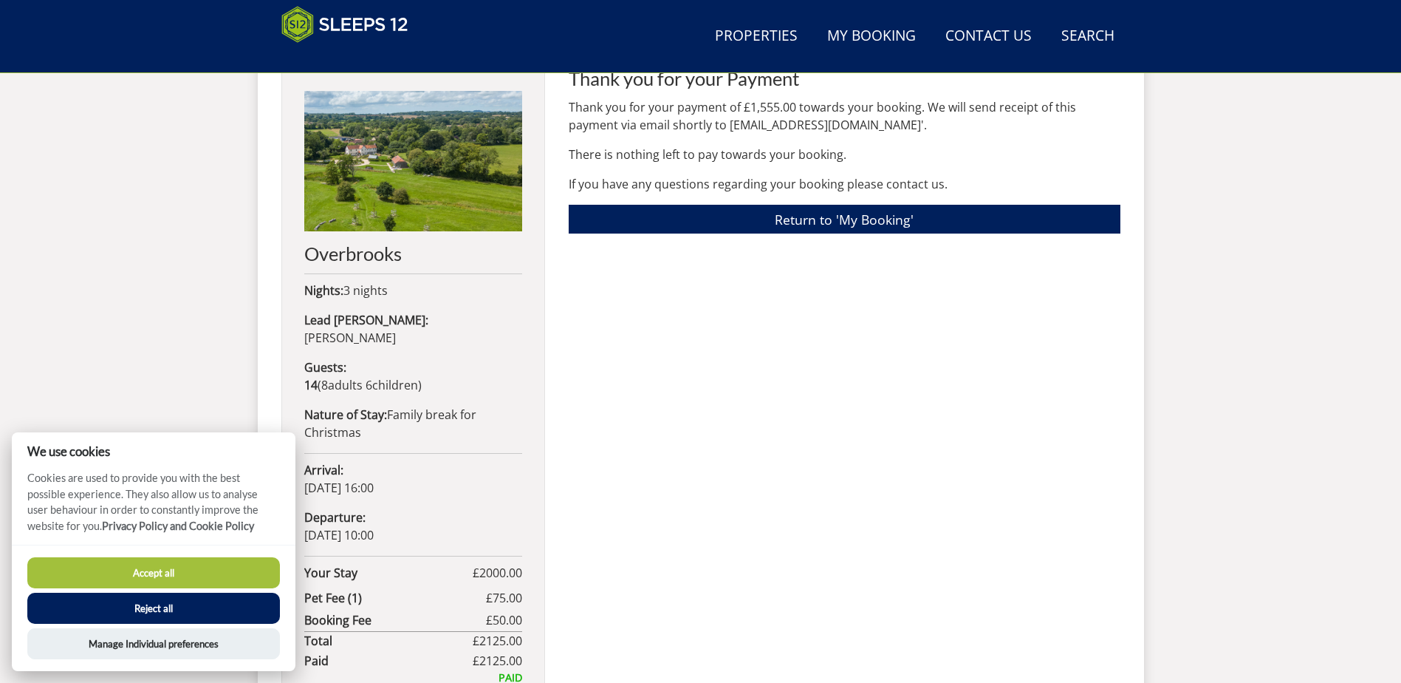
click at [191, 569] on button "Accept all" at bounding box center [153, 572] width 253 height 31
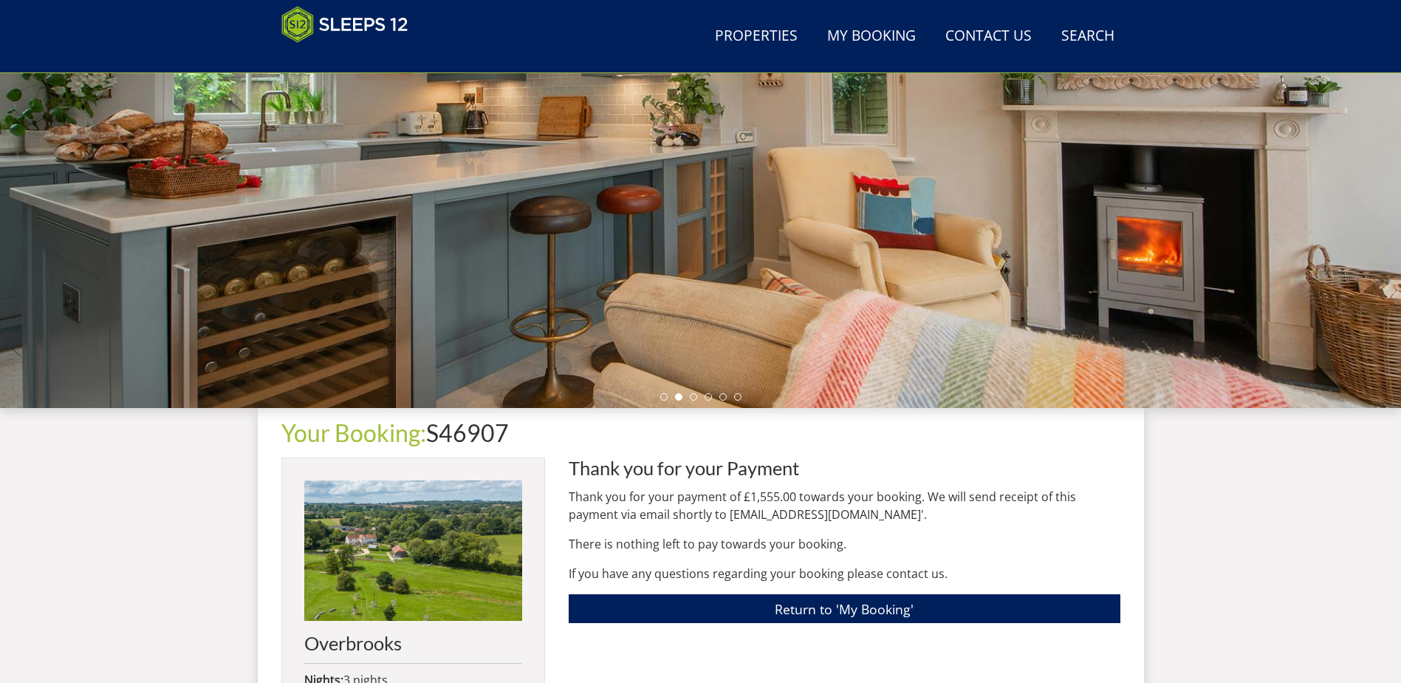
scroll to position [420, 0]
